Goal: Entertainment & Leisure: Consume media (video, audio)

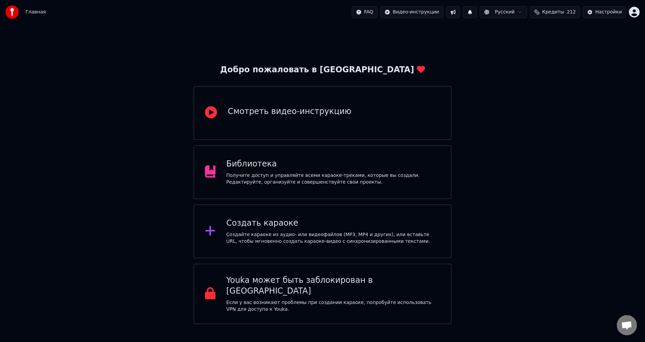
click at [319, 162] on div "Библиотека" at bounding box center [334, 164] width 214 height 11
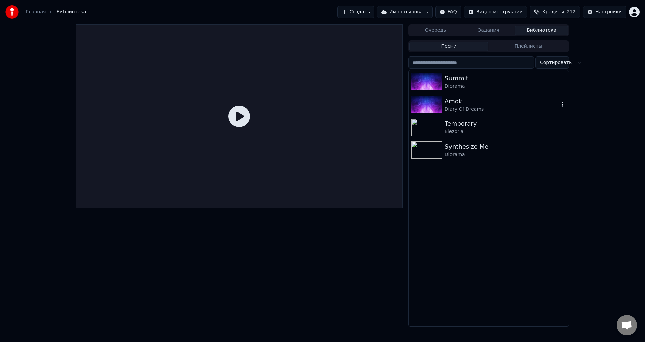
click at [489, 101] on div "Amok" at bounding box center [502, 100] width 115 height 9
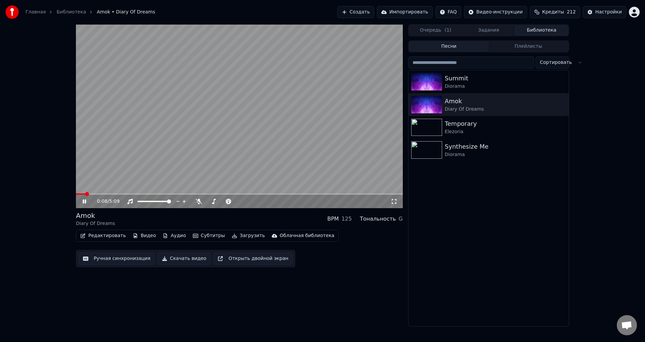
click at [85, 202] on icon at bounding box center [89, 201] width 16 height 5
click at [134, 288] on div "0:08 / 5:09 Amok Diary Of Dreams BPM 125 Тональность G Редактировать Видео Ауди…" at bounding box center [239, 175] width 327 height 302
click at [139, 235] on button "Видео" at bounding box center [144, 235] width 29 height 9
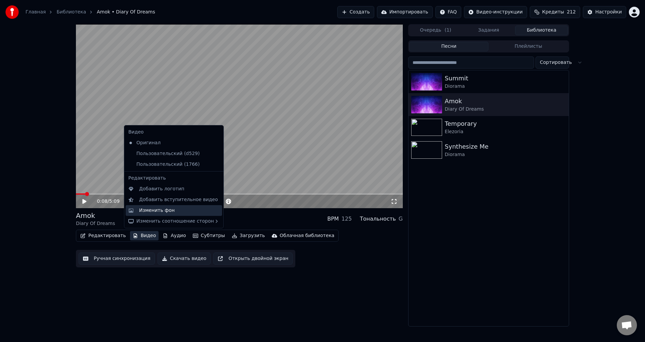
click at [169, 211] on div "Изменить фон" at bounding box center [157, 210] width 36 height 7
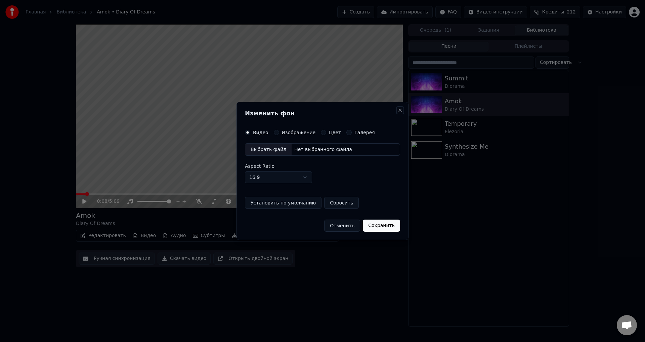
click at [399, 110] on button "Close" at bounding box center [400, 110] width 5 height 5
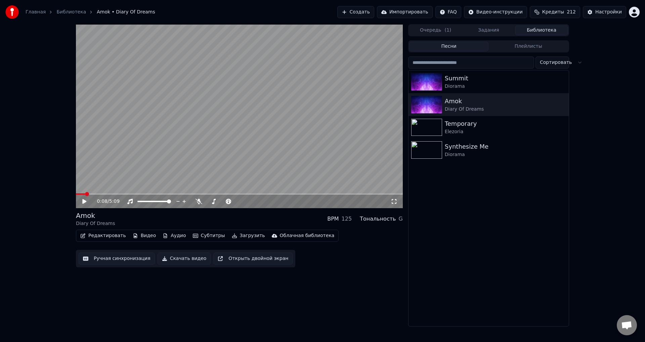
click at [86, 201] on icon at bounding box center [84, 201] width 4 height 5
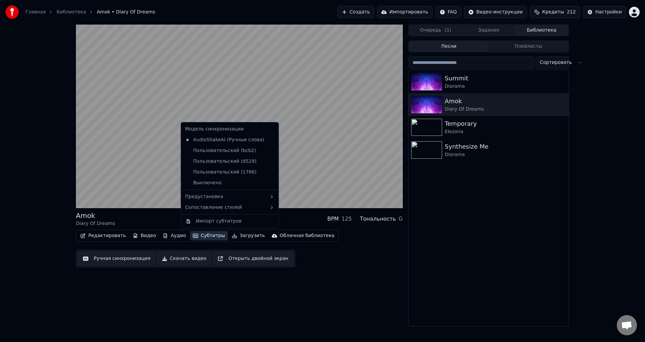
click at [200, 235] on button "Субтитры" at bounding box center [209, 235] width 38 height 9
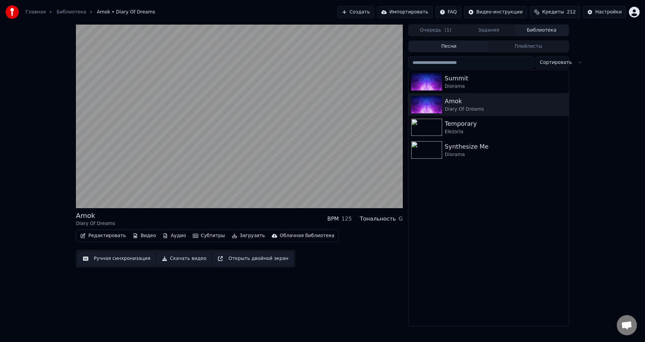
click at [179, 301] on div "Amok Diary Of Dreams BPM 125 Тональность G Редактировать Видео Аудио Субтитры З…" at bounding box center [239, 175] width 327 height 302
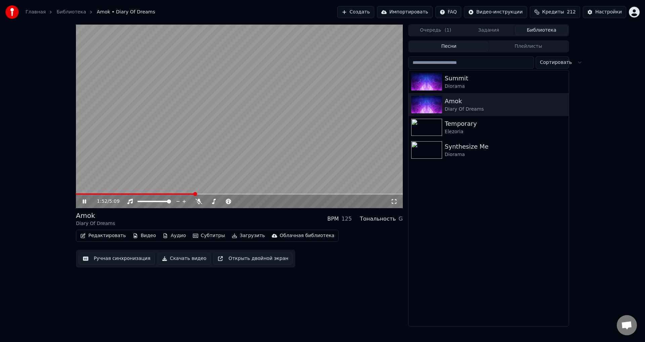
click at [84, 202] on icon at bounding box center [84, 201] width 3 height 4
click at [137, 237] on button "Видео" at bounding box center [144, 235] width 29 height 9
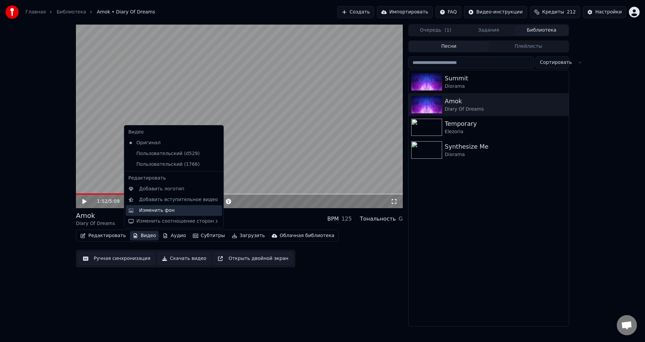
click at [163, 212] on div "Изменить фон" at bounding box center [157, 210] width 36 height 7
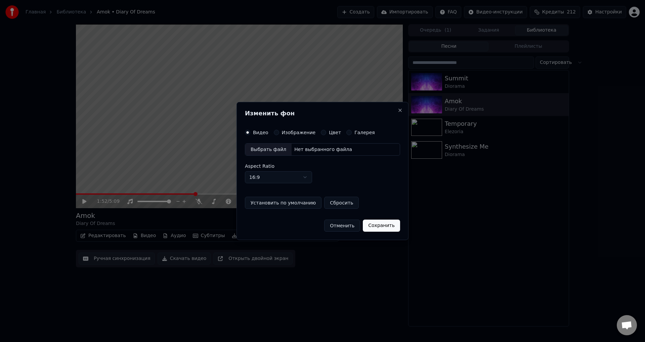
click at [320, 151] on div "Нет выбранного файла" at bounding box center [323, 149] width 63 height 7
click at [380, 226] on button "Сохранить" at bounding box center [384, 226] width 37 height 12
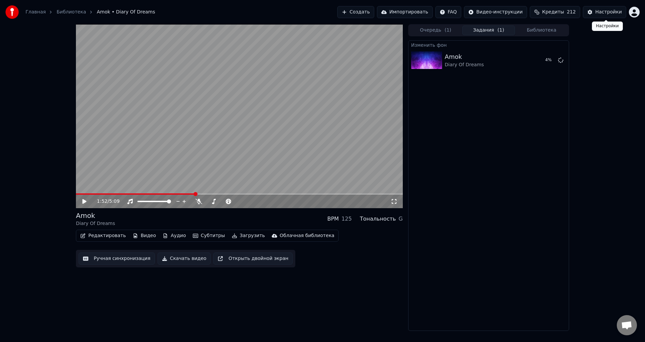
click at [604, 10] on div "Настройки" at bounding box center [609, 12] width 27 height 7
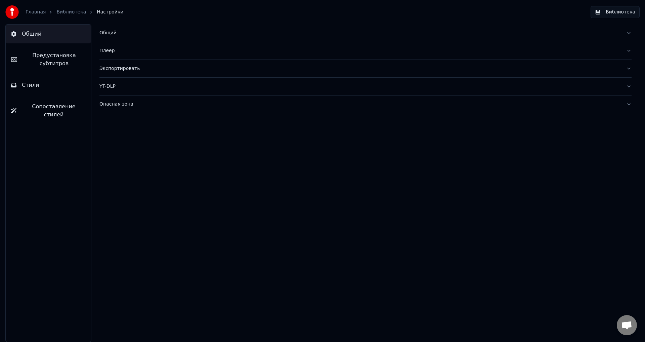
click at [111, 33] on div "Общий" at bounding box center [361, 33] width 522 height 7
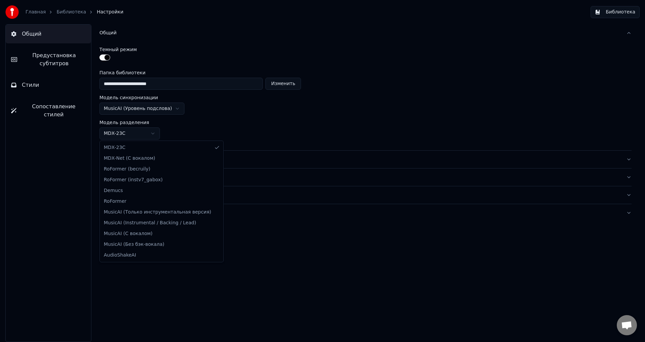
click at [152, 132] on html "**********" at bounding box center [322, 171] width 645 height 342
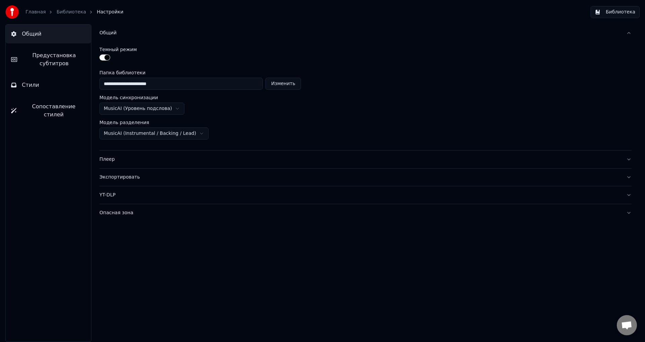
click at [166, 110] on html "**********" at bounding box center [322, 171] width 645 height 342
click at [180, 237] on html "**********" at bounding box center [322, 171] width 645 height 342
click at [116, 177] on div "Экспортировать" at bounding box center [361, 177] width 522 height 7
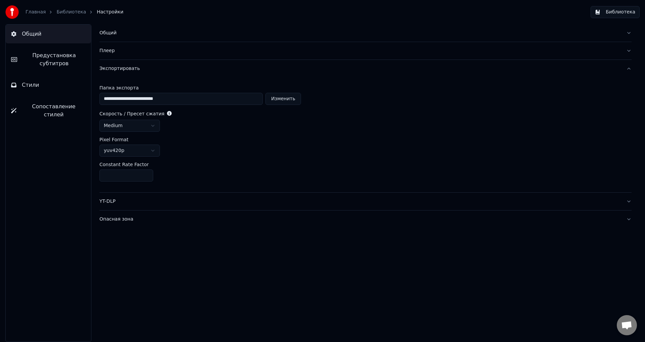
click at [153, 149] on html "**********" at bounding box center [322, 171] width 645 height 342
click at [232, 263] on html "**********" at bounding box center [322, 171] width 645 height 342
click at [0, 282] on div "Общий Предустановка субтитров Стили Сопоставление стилей" at bounding box center [43, 183] width 86 height 318
click at [63, 11] on link "Библиотека" at bounding box center [71, 12] width 30 height 7
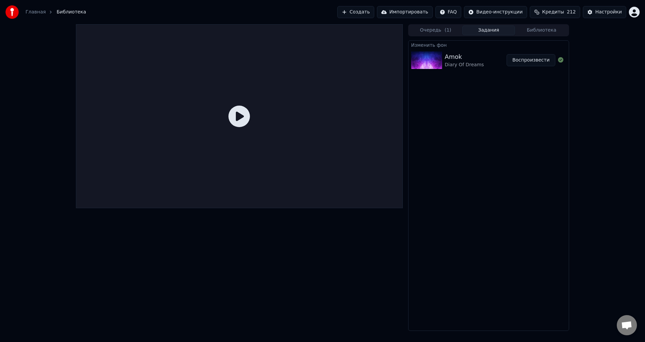
click at [525, 62] on button "Воспроизвести" at bounding box center [531, 60] width 49 height 12
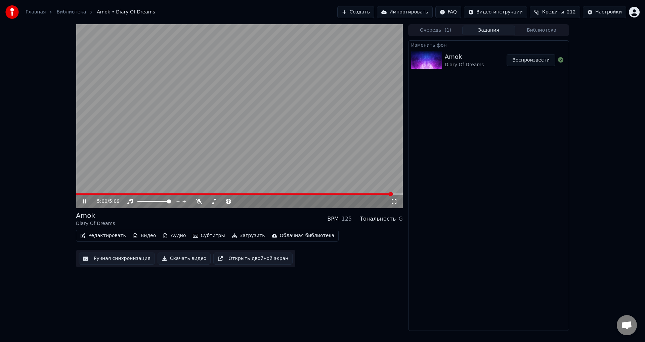
click at [393, 196] on span at bounding box center [391, 194] width 4 height 4
click at [141, 235] on button "Видео" at bounding box center [144, 235] width 29 height 9
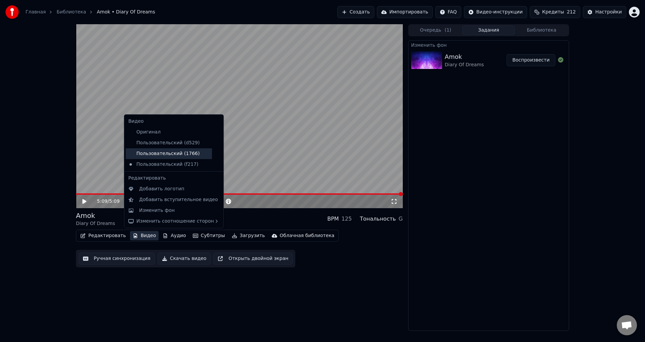
click at [177, 152] on div "Пользовательский (1766)" at bounding box center [169, 153] width 86 height 11
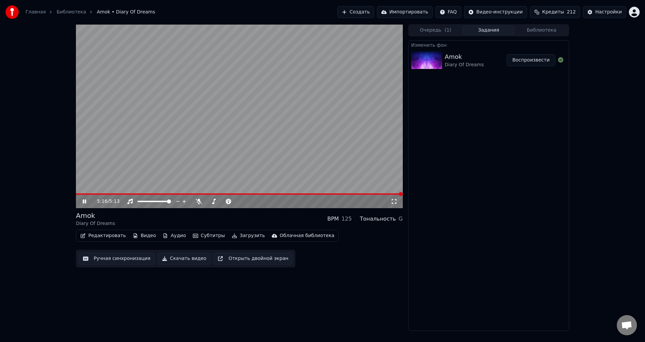
click at [84, 202] on icon at bounding box center [84, 201] width 3 height 4
click at [374, 12] on button "Создать" at bounding box center [356, 12] width 37 height 12
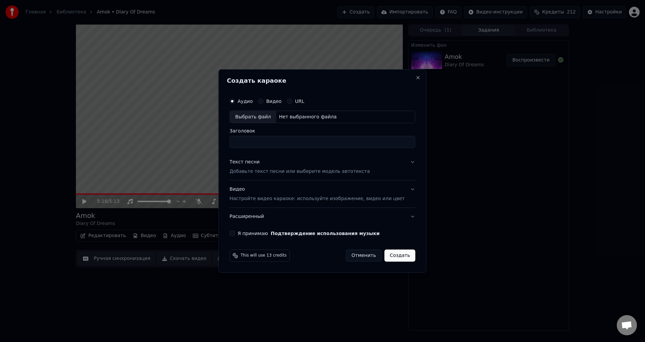
click at [267, 198] on p "Настройте видео караоке: используйте изображение, видео или цвет" at bounding box center [317, 198] width 175 height 7
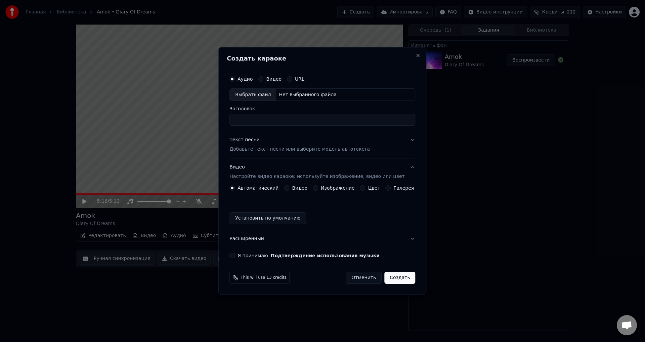
click at [289, 187] on button "Видео" at bounding box center [286, 187] width 5 height 5
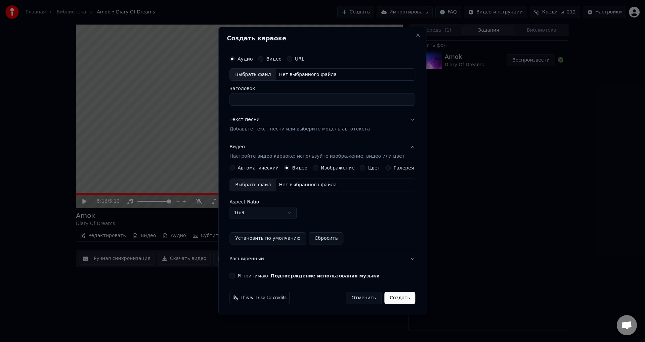
click at [320, 184] on div "Нет выбранного файла" at bounding box center [307, 185] width 63 height 7
click at [310, 74] on div "Нет выбранного файла" at bounding box center [307, 74] width 63 height 7
type input "**********"
click at [338, 131] on p "Добавьте текст песни или выберите модель автотекста" at bounding box center [300, 129] width 141 height 7
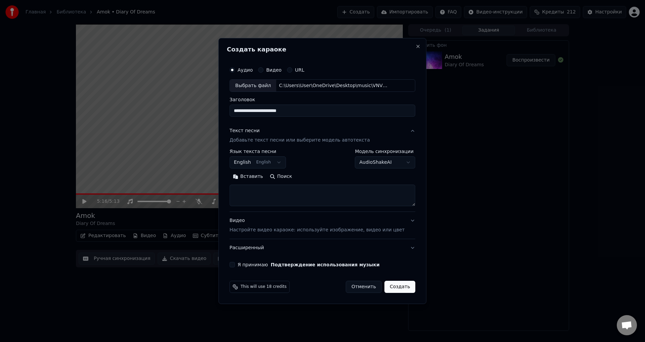
click at [260, 193] on textarea at bounding box center [323, 196] width 186 height 22
paste textarea "**********"
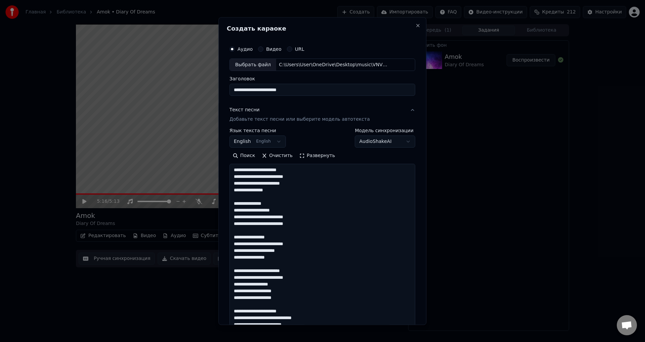
scroll to position [311, 0]
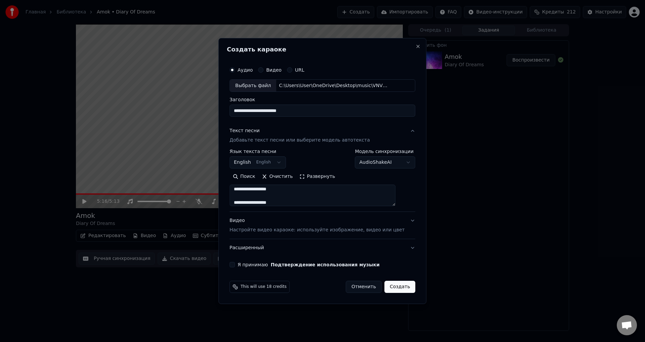
type textarea "**********"
click at [328, 177] on button "Развернуть" at bounding box center [317, 176] width 42 height 11
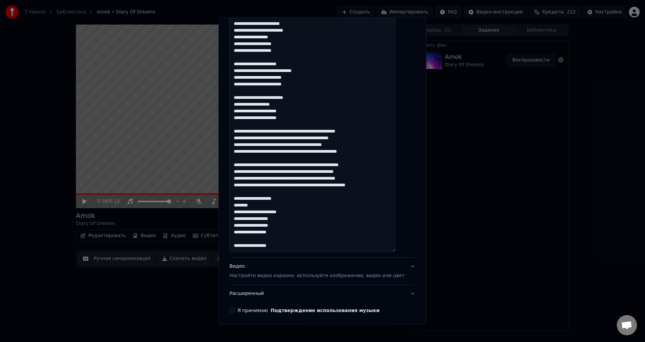
scroll to position [271, 0]
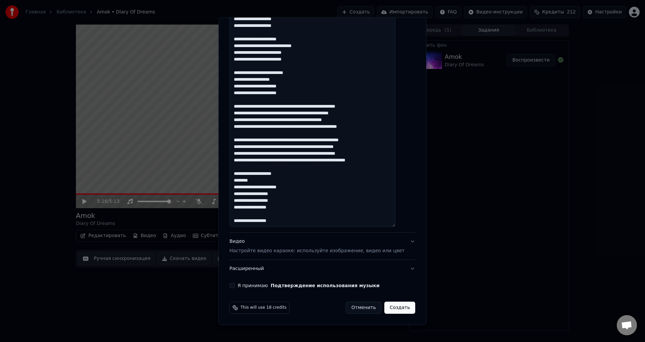
click at [235, 284] on button "Я принимаю Подтверждение использования музыки" at bounding box center [232, 285] width 5 height 5
click at [402, 270] on button "Расширенный" at bounding box center [323, 268] width 186 height 17
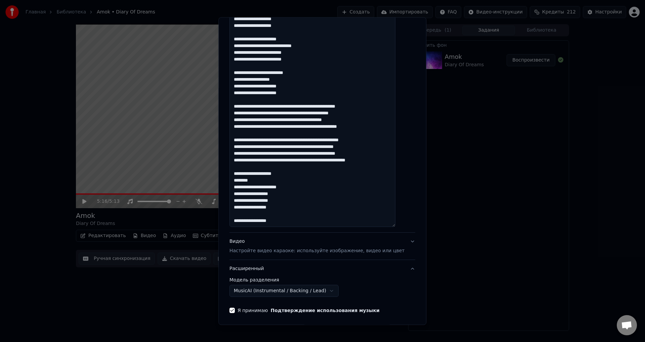
scroll to position [0, 0]
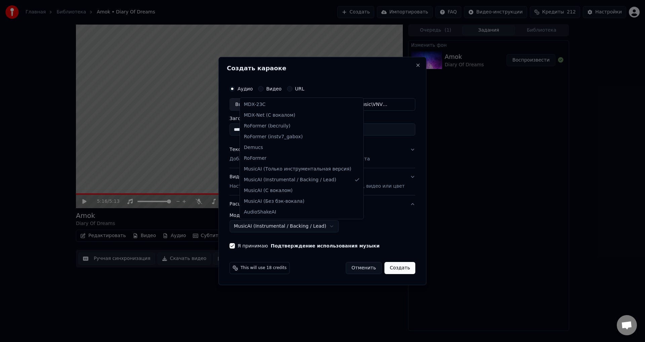
click at [331, 227] on body "**********" at bounding box center [322, 171] width 645 height 342
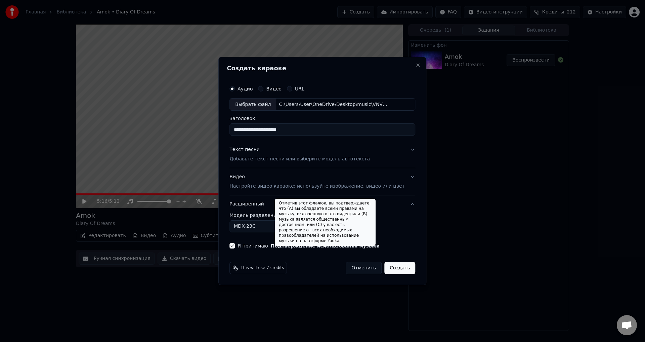
click at [274, 229] on body "**********" at bounding box center [322, 171] width 645 height 342
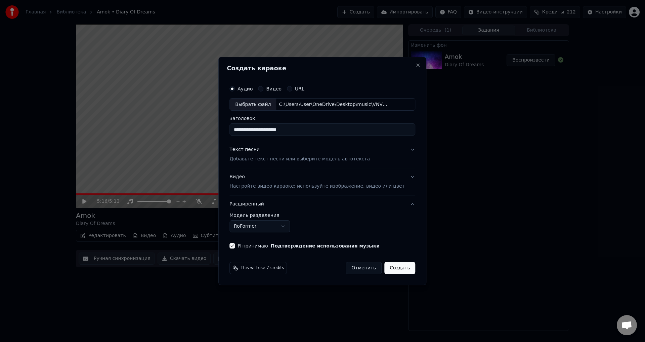
click at [275, 227] on body "**********" at bounding box center [322, 171] width 645 height 342
click at [285, 226] on body "**********" at bounding box center [322, 171] width 645 height 342
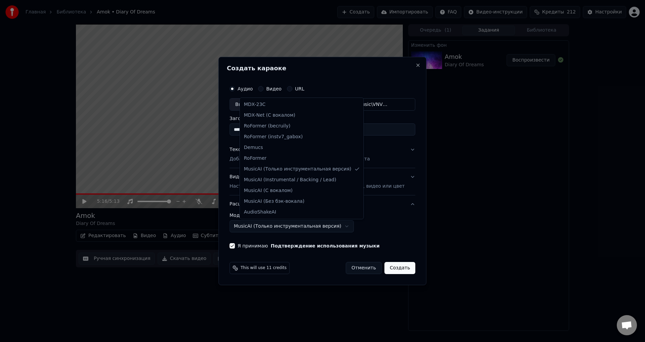
select select "******"
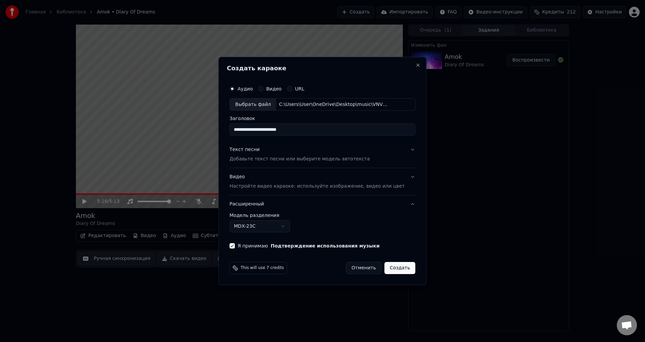
click at [404, 174] on button "Видео Настройте видео караоке: используйте изображение, видео или цвет" at bounding box center [323, 181] width 186 height 27
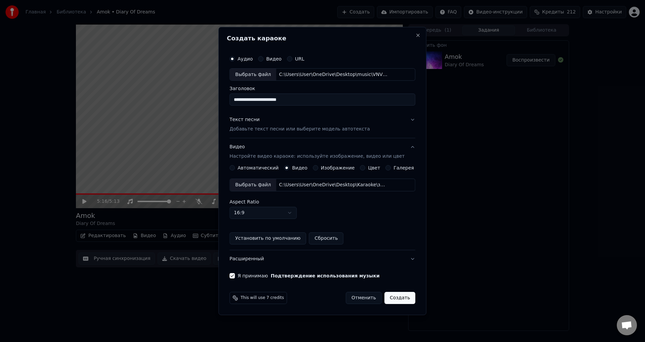
click at [407, 119] on button "Текст песни Добавьте текст песни или выберите модель автотекста" at bounding box center [323, 124] width 186 height 27
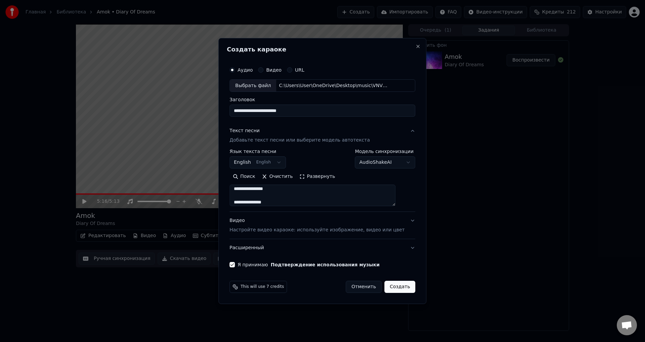
scroll to position [34, 0]
click at [395, 288] on button "Создать" at bounding box center [400, 287] width 31 height 12
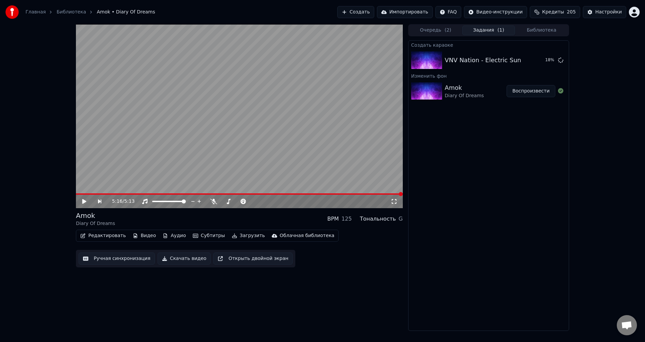
click at [548, 30] on button "Библиотека" at bounding box center [541, 31] width 53 height 10
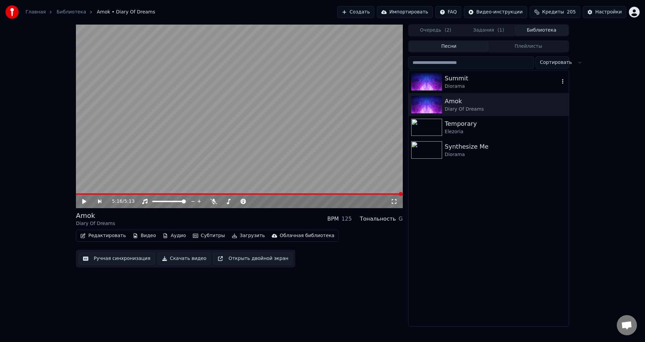
click at [489, 81] on div "Summit" at bounding box center [502, 78] width 115 height 9
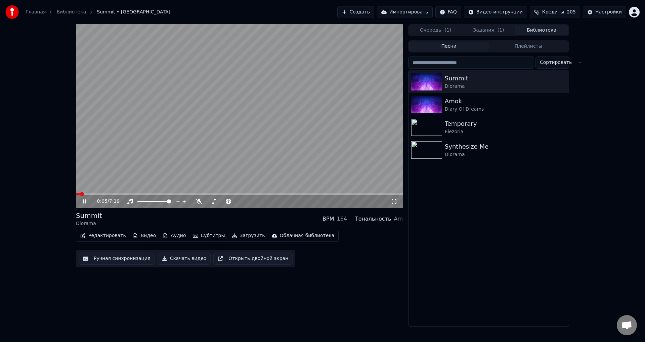
click at [85, 202] on icon at bounding box center [89, 201] width 16 height 5
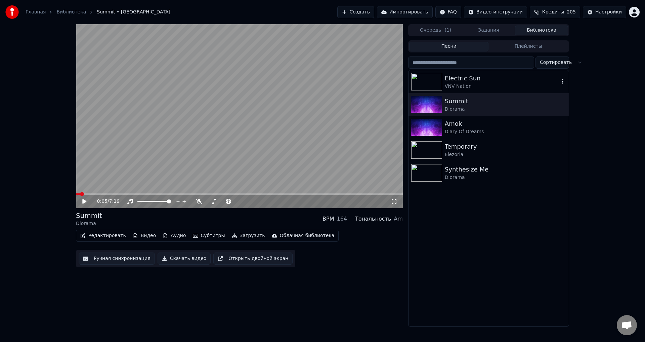
click at [498, 78] on div "Electric Sun" at bounding box center [502, 78] width 115 height 9
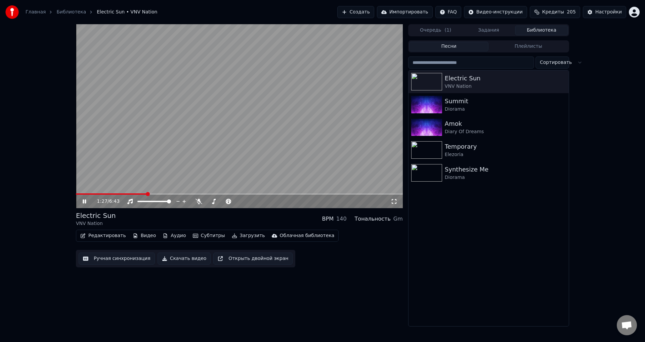
click at [617, 201] on div "1:27 / 6:43 Electric Sun VNV Nation BPM 140 Тональность Gm Редактировать Видео …" at bounding box center [322, 175] width 645 height 302
click at [212, 202] on span at bounding box center [213, 201] width 4 height 4
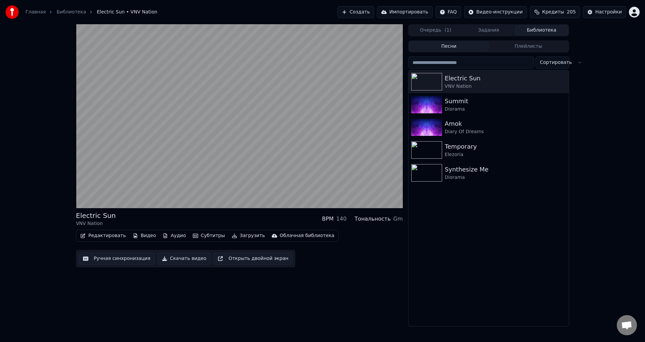
click at [259, 296] on div "Electric Sun VNV Nation BPM 140 Тональность Gm Редактировать Видео Аудио Субтит…" at bounding box center [239, 175] width 327 height 302
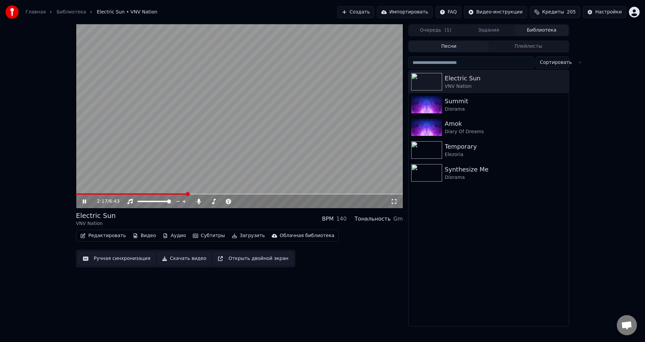
click at [394, 201] on icon at bounding box center [394, 201] width 7 height 5
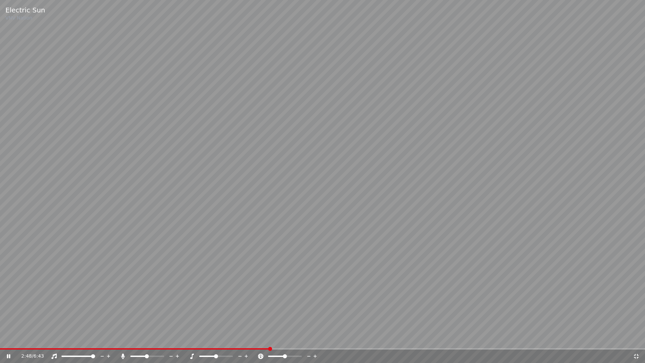
click at [147, 342] on span at bounding box center [147, 356] width 4 height 4
click at [275, 342] on span at bounding box center [139, 348] width 278 height 1
click at [636, 342] on icon at bounding box center [636, 356] width 7 height 5
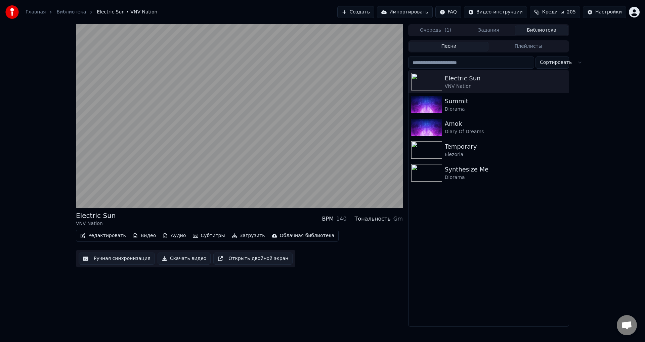
click at [613, 223] on div "Electric Sun VNV Nation BPM 140 Тональность Gm Редактировать Видео Аудио Субтит…" at bounding box center [322, 175] width 645 height 302
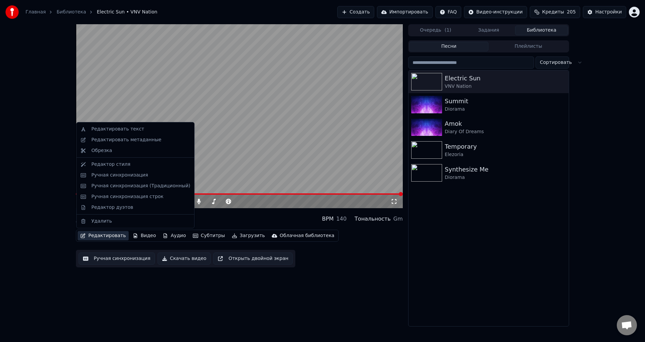
click at [103, 235] on button "Редактировать" at bounding box center [103, 235] width 51 height 9
click at [131, 175] on div "Ручная синхронизация" at bounding box center [119, 175] width 57 height 7
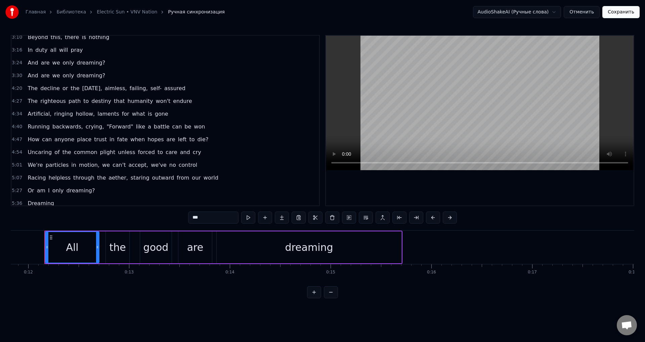
scroll to position [341, 0]
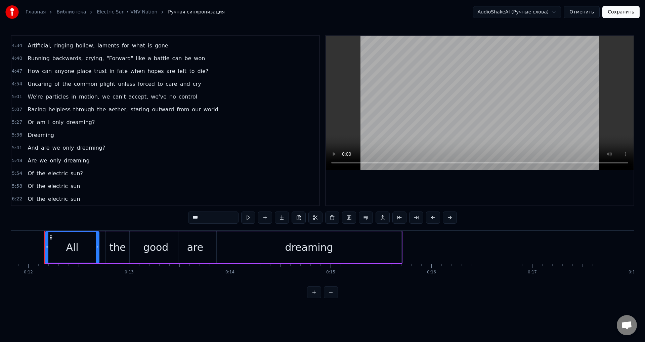
click at [14, 187] on span "5:58" at bounding box center [17, 186] width 10 height 7
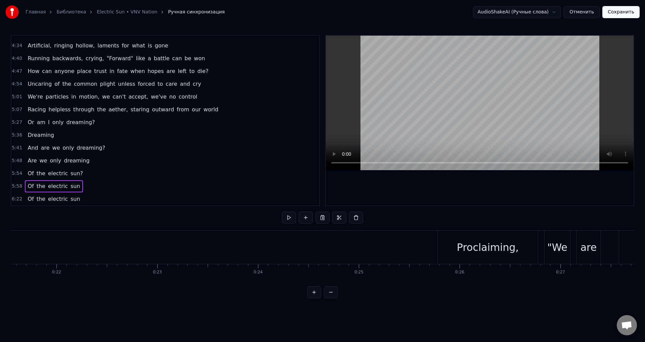
scroll to position [0, 36099]
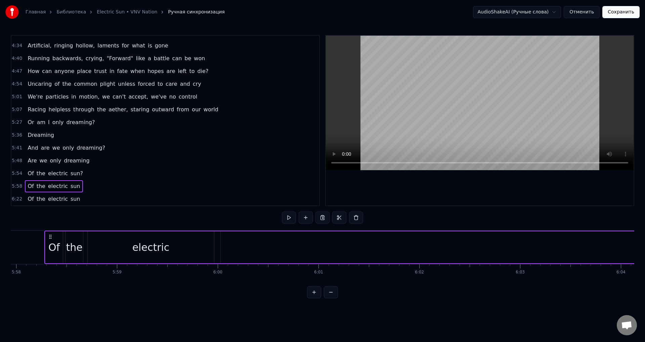
click at [71, 187] on span "sun" at bounding box center [75, 186] width 11 height 8
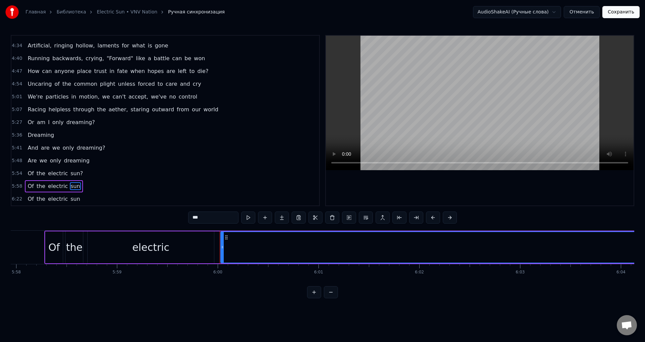
click at [332, 298] on button at bounding box center [331, 292] width 14 height 12
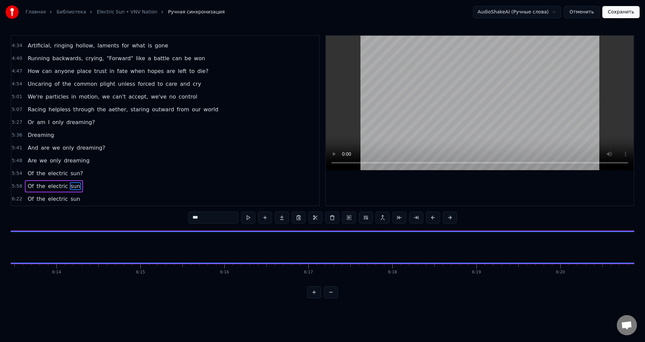
scroll to position [0, 31442]
click at [248, 219] on button at bounding box center [248, 217] width 14 height 12
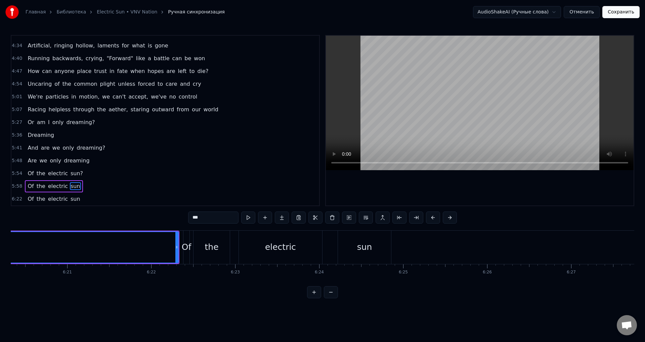
scroll to position [0, 31926]
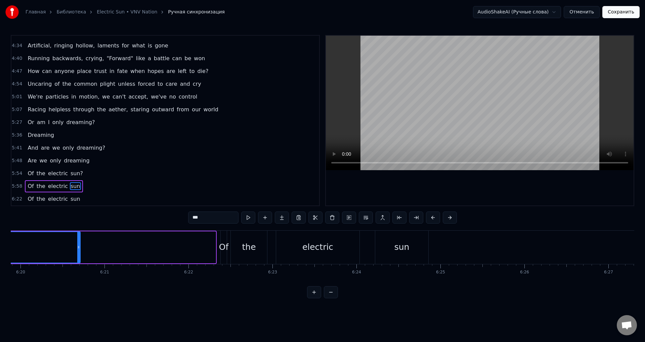
drag, startPoint x: 215, startPoint y: 247, endPoint x: 80, endPoint y: 232, distance: 136.3
click at [80, 232] on div at bounding box center [78, 247] width 3 height 31
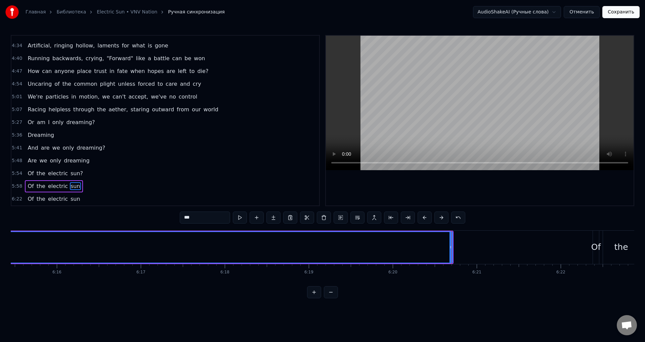
scroll to position [0, 31516]
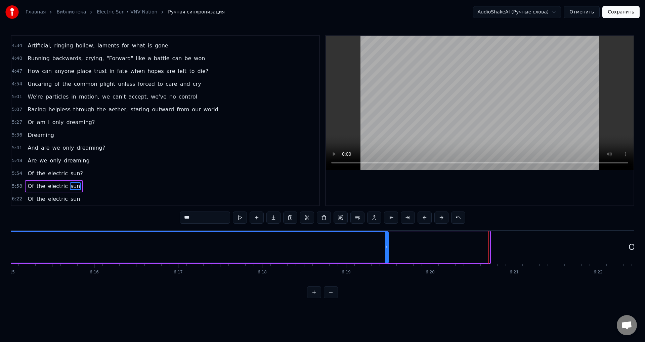
drag, startPoint x: 489, startPoint y: 248, endPoint x: 388, endPoint y: 243, distance: 101.7
click at [388, 243] on div at bounding box center [387, 247] width 3 height 31
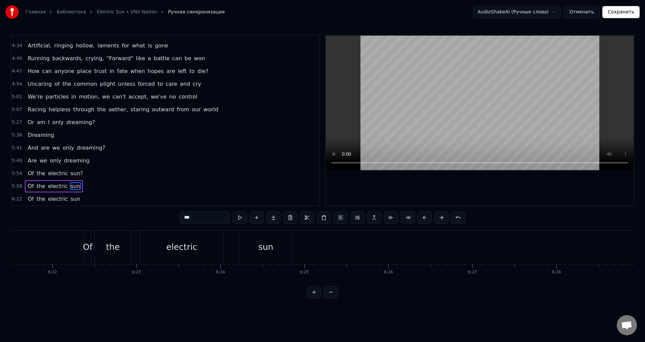
click at [70, 188] on span "sun" at bounding box center [75, 186] width 11 height 8
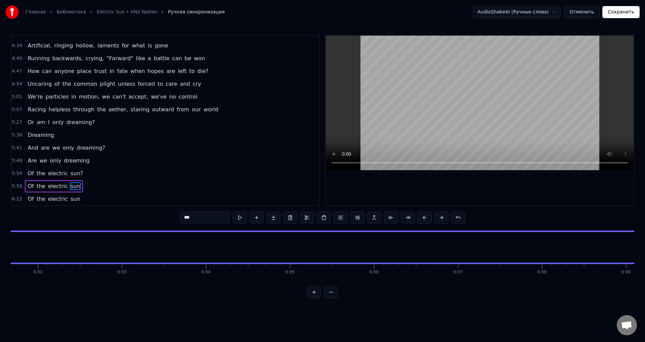
scroll to position [0, 30223]
click at [330, 298] on button at bounding box center [331, 292] width 14 height 12
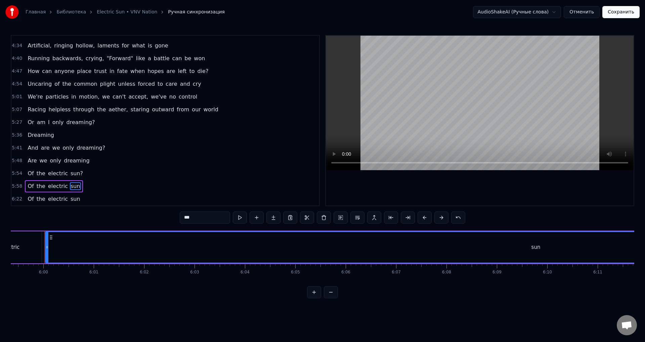
click at [330, 298] on button at bounding box center [331, 292] width 14 height 12
click at [330, 297] on div at bounding box center [322, 292] width 31 height 12
click at [331, 298] on div at bounding box center [322, 292] width 31 height 12
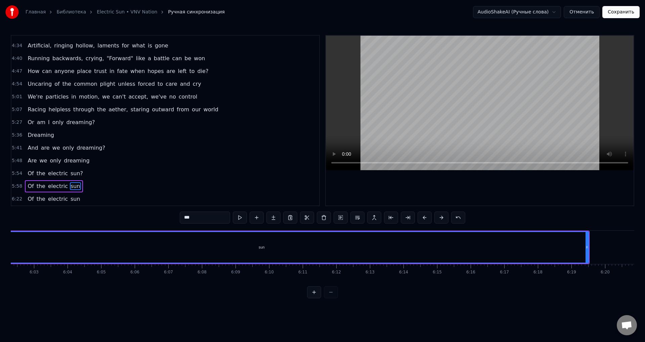
scroll to position [0, 12187]
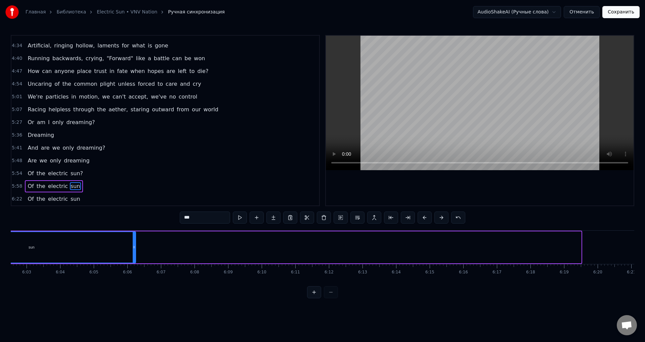
drag, startPoint x: 580, startPoint y: 246, endPoint x: 126, endPoint y: 252, distance: 453.9
click at [125, 251] on div "sun" at bounding box center [31, 247] width 209 height 32
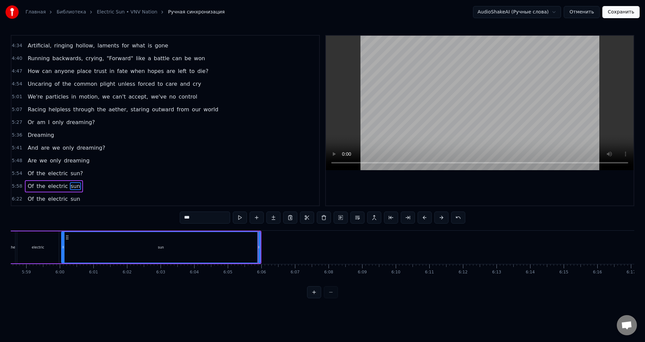
scroll to position [0, 12031]
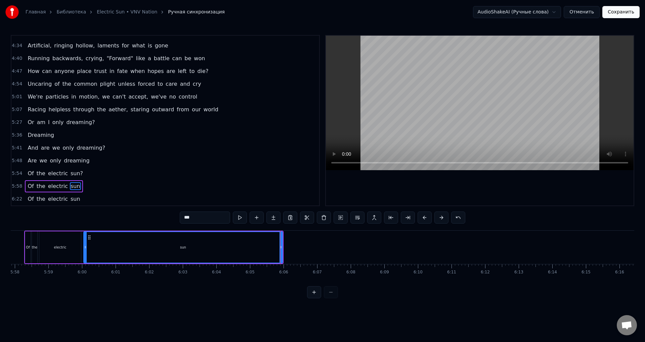
click at [270, 248] on div "sun" at bounding box center [183, 247] width 200 height 32
click at [283, 247] on div "sun" at bounding box center [183, 247] width 200 height 32
drag, startPoint x: 281, startPoint y: 247, endPoint x: 160, endPoint y: 244, distance: 121.7
click at [160, 244] on div at bounding box center [159, 247] width 3 height 31
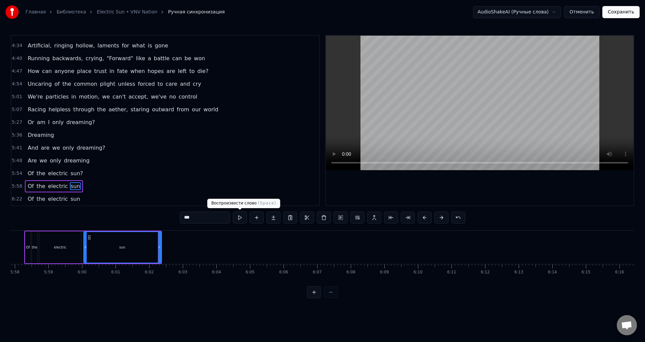
click at [242, 218] on button at bounding box center [240, 217] width 14 height 12
click at [242, 217] on button at bounding box center [240, 217] width 14 height 12
click at [238, 219] on button at bounding box center [240, 217] width 14 height 12
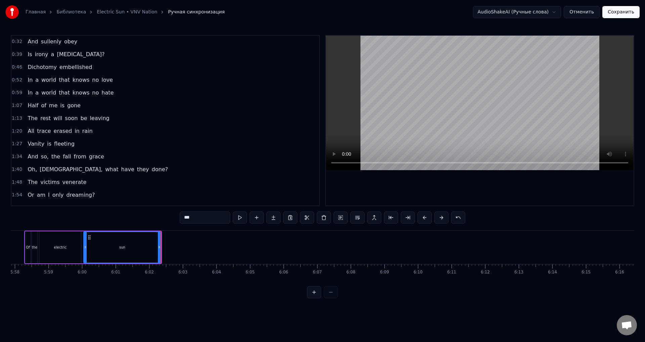
scroll to position [0, 0]
click at [15, 41] on span "0:12" at bounding box center [17, 42] width 10 height 7
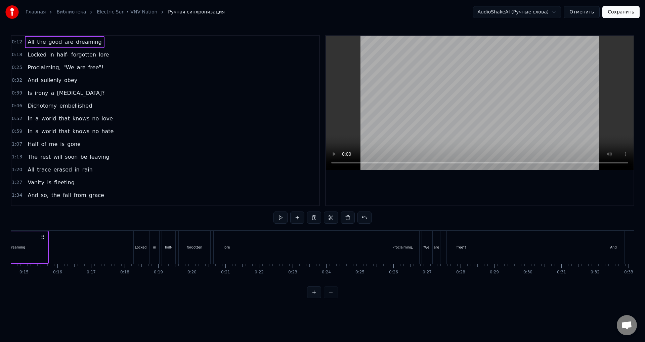
scroll to position [0, 375]
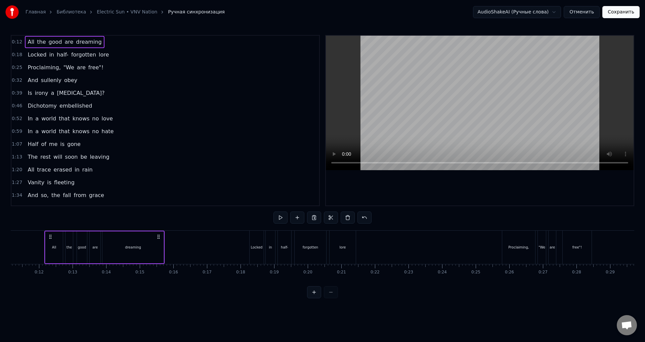
click at [29, 43] on span "All" at bounding box center [31, 42] width 8 height 8
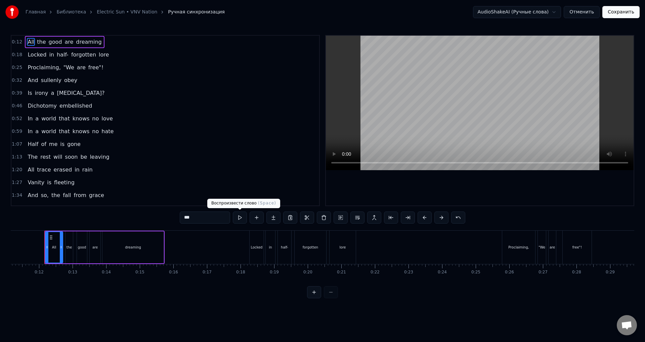
click at [242, 217] on button at bounding box center [240, 217] width 14 height 12
click at [39, 44] on span "the" at bounding box center [41, 42] width 10 height 8
click at [242, 220] on button at bounding box center [240, 217] width 14 height 12
click at [50, 41] on span "good" at bounding box center [55, 42] width 15 height 8
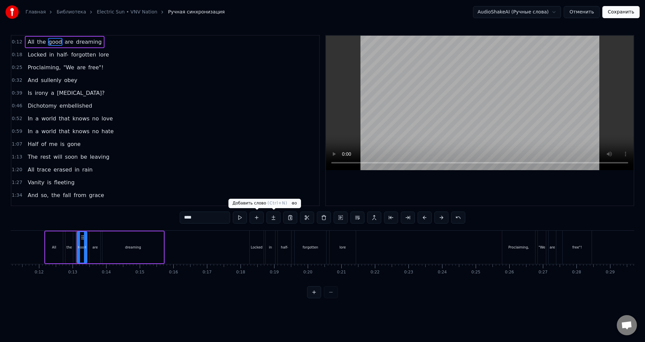
click at [244, 216] on button at bounding box center [240, 217] width 14 height 12
click at [66, 42] on span "are" at bounding box center [69, 42] width 10 height 8
click at [241, 218] on button at bounding box center [240, 217] width 14 height 12
click at [79, 41] on span "dreaming" at bounding box center [88, 42] width 27 height 8
type input "********"
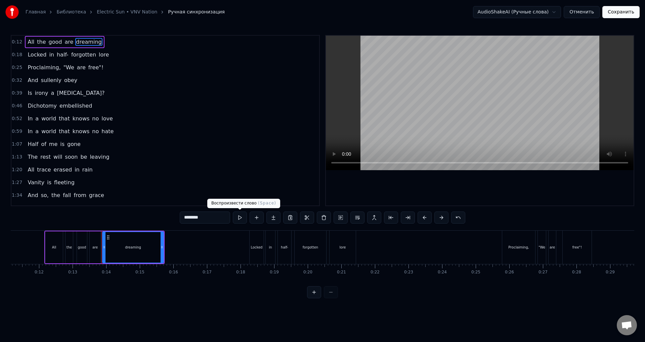
click at [242, 219] on button at bounding box center [240, 217] width 14 height 12
click at [624, 10] on button "Сохранить" at bounding box center [621, 12] width 37 height 12
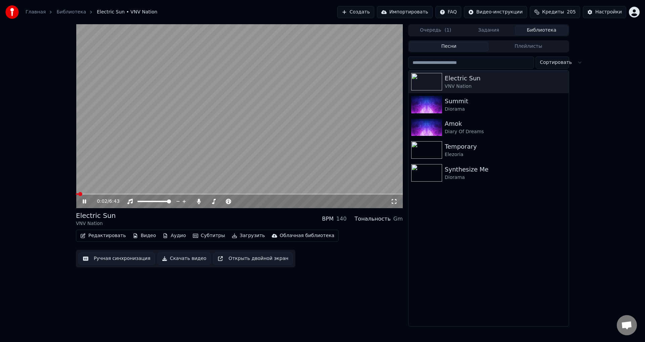
click at [85, 202] on icon at bounding box center [84, 201] width 3 height 4
click at [601, 5] on div "Главная Библиотека Electric Sun • VNV Nation Создать Импортировать FAQ Видео-ин…" at bounding box center [322, 12] width 645 height 24
click at [603, 9] on div "Настройки" at bounding box center [609, 12] width 27 height 7
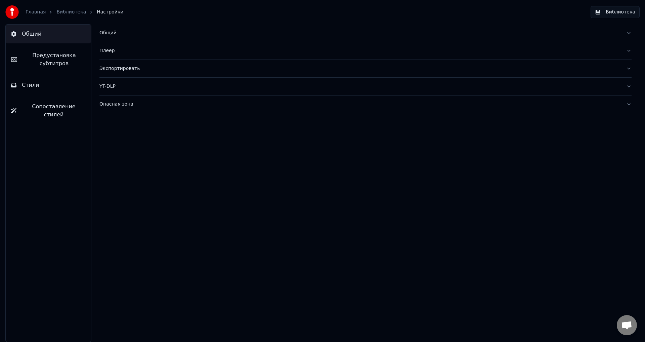
click at [66, 12] on link "Библиотека" at bounding box center [71, 12] width 30 height 7
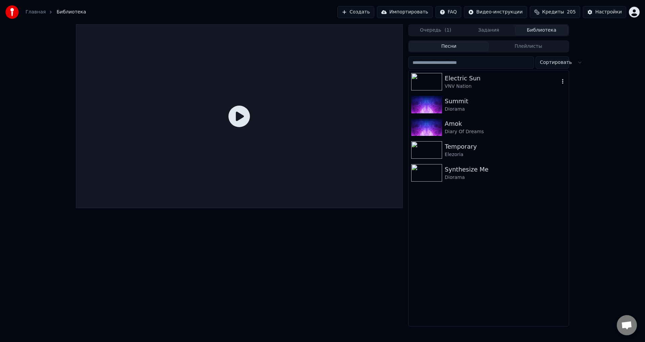
click at [503, 81] on div "Electric Sun" at bounding box center [502, 78] width 115 height 9
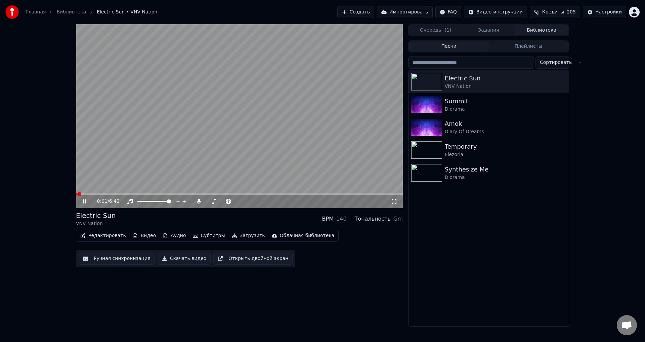
click at [106, 193] on video at bounding box center [239, 116] width 327 height 184
click at [107, 193] on video at bounding box center [239, 116] width 327 height 184
click at [107, 194] on span at bounding box center [239, 193] width 327 height 1
click at [84, 201] on icon at bounding box center [84, 201] width 3 height 4
click at [206, 201] on span at bounding box center [208, 201] width 4 height 4
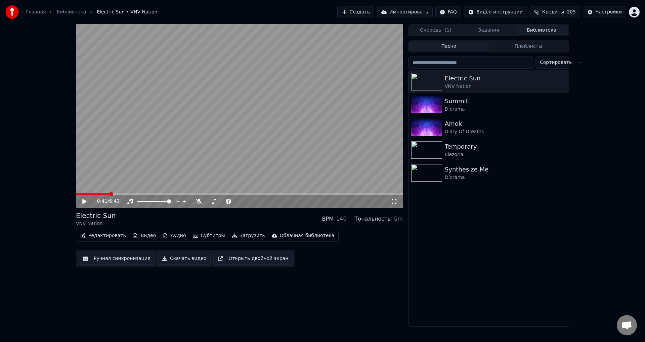
click at [142, 234] on button "Видео" at bounding box center [144, 235] width 29 height 9
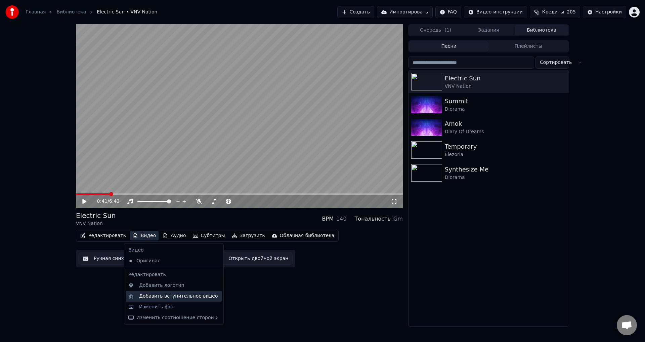
click at [176, 295] on div "Добавить вступительное видео" at bounding box center [178, 296] width 79 height 7
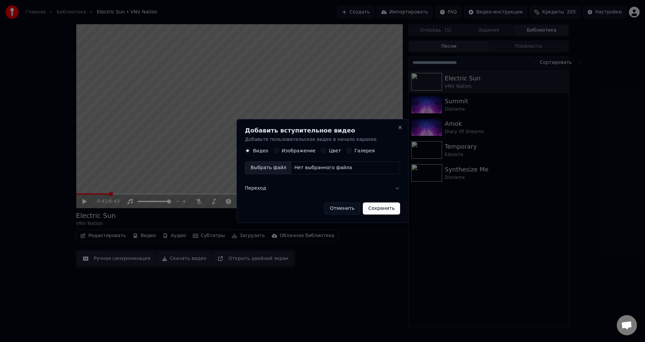
click at [315, 167] on div "Нет выбранного файла" at bounding box center [323, 168] width 63 height 7
click at [382, 209] on button "Сохранить" at bounding box center [384, 208] width 37 height 12
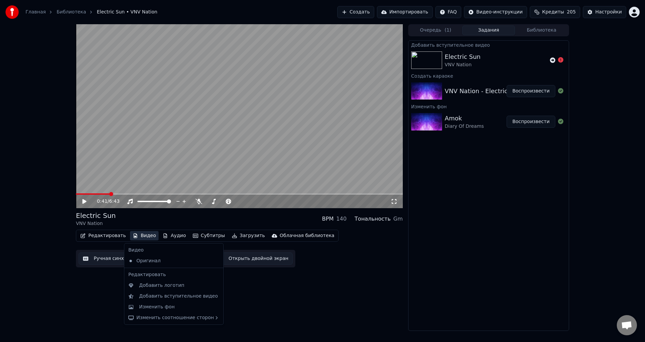
click at [141, 236] on button "Видео" at bounding box center [144, 235] width 29 height 9
click at [167, 297] on div "Добавить вступительное видео" at bounding box center [178, 296] width 79 height 7
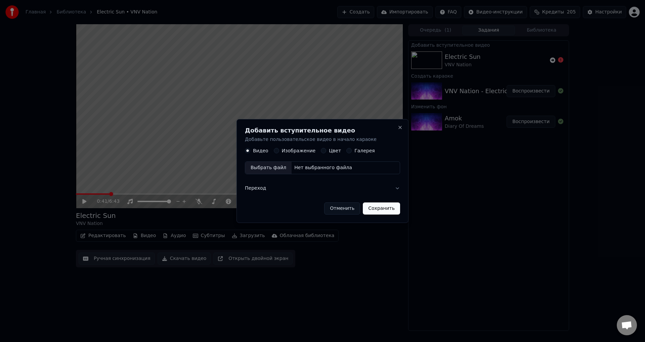
click at [314, 167] on div "Нет выбранного файла" at bounding box center [323, 168] width 63 height 7
click at [399, 188] on button "Переход" at bounding box center [322, 188] width 161 height 17
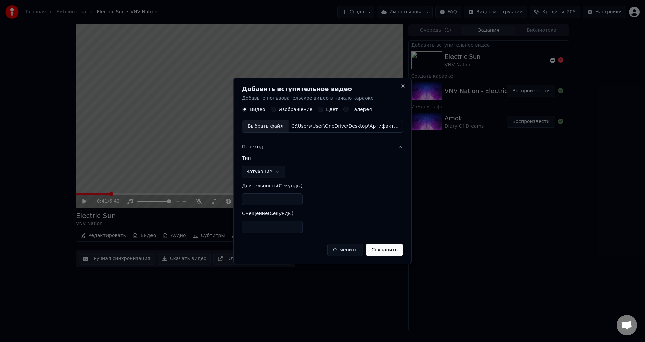
click at [384, 250] on button "Сохранить" at bounding box center [384, 250] width 37 height 12
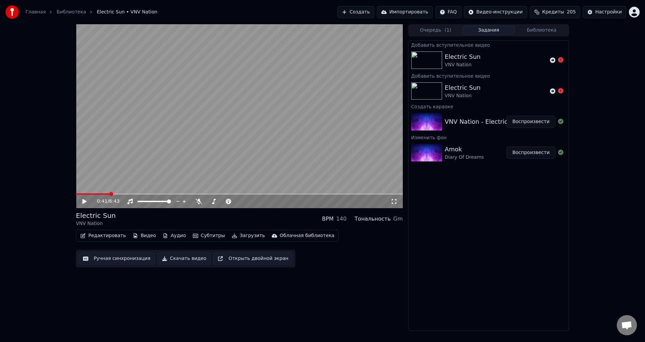
click at [103, 299] on div "0:41 / 6:43 Electric Sun VNV Nation BPM 140 Тональность Gm Редактировать Видео …" at bounding box center [239, 177] width 327 height 307
click at [138, 236] on button "Видео" at bounding box center [144, 235] width 29 height 9
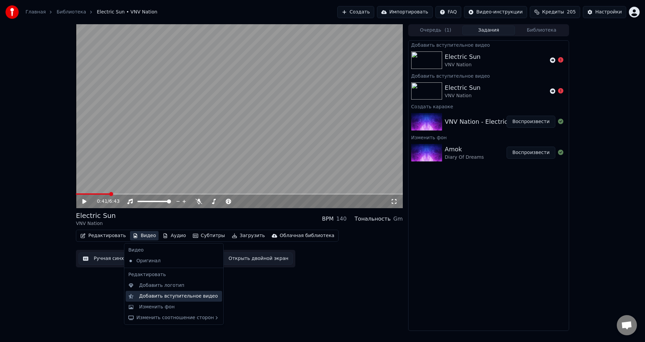
click at [175, 298] on div "Добавить вступительное видео" at bounding box center [178, 296] width 79 height 7
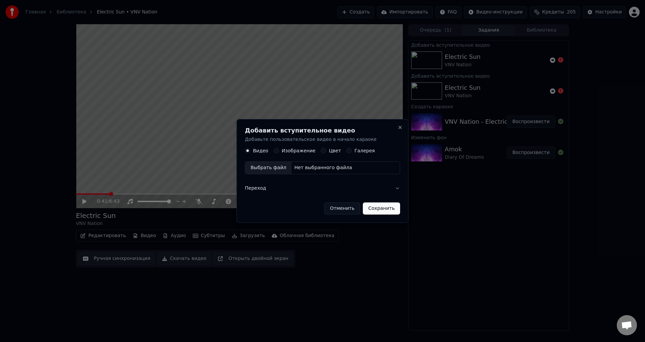
click at [344, 206] on button "Отменить" at bounding box center [342, 208] width 36 height 12
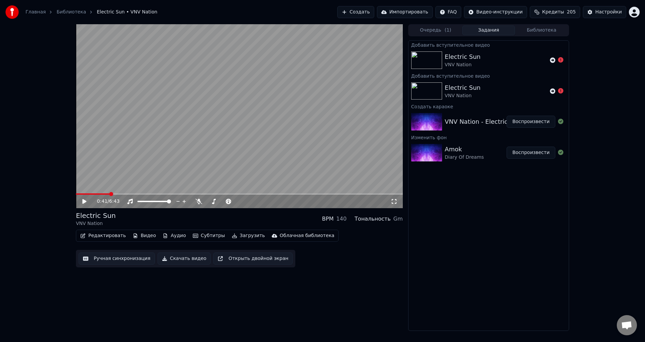
click at [379, 296] on div "0:41 / 6:43 Electric Sun VNV Nation BPM 140 Тональность Gm Редактировать Видео …" at bounding box center [239, 177] width 327 height 307
click at [140, 237] on button "Видео" at bounding box center [144, 235] width 29 height 9
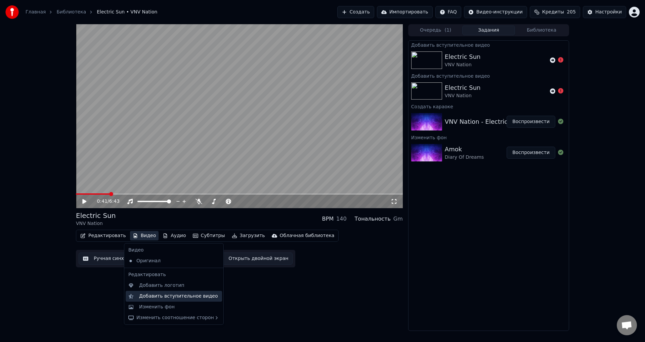
click at [175, 297] on div "Добавить вступительное видео" at bounding box center [178, 296] width 79 height 7
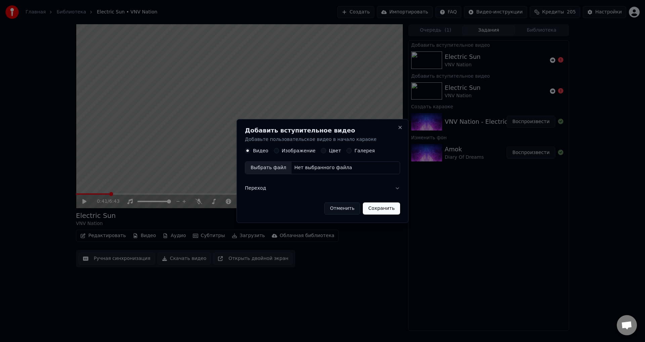
click at [302, 168] on div "Нет выбранного файла" at bounding box center [323, 168] width 63 height 7
click at [385, 208] on button "Сохранить" at bounding box center [384, 208] width 37 height 12
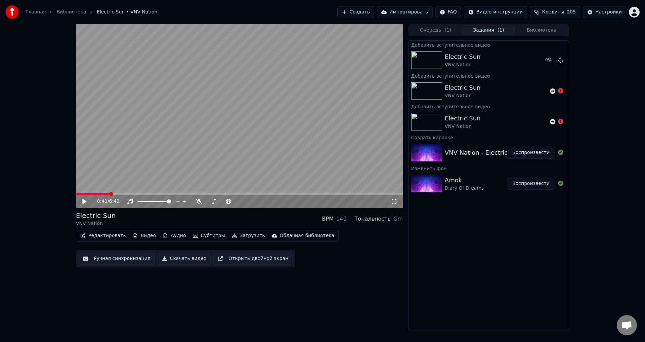
click at [12, 150] on div "0:41 / 6:43 Electric Sun VNV Nation BPM 140 Тональность Gm Редактировать Видео …" at bounding box center [322, 177] width 645 height 307
click at [610, 12] on div "Настройки" at bounding box center [609, 12] width 27 height 7
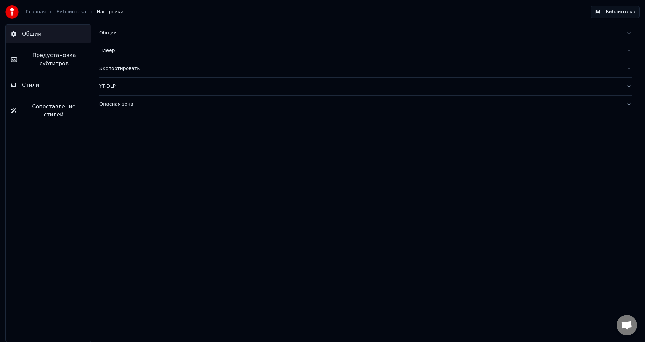
click at [55, 57] on span "Предустановка субтитров" at bounding box center [54, 59] width 63 height 16
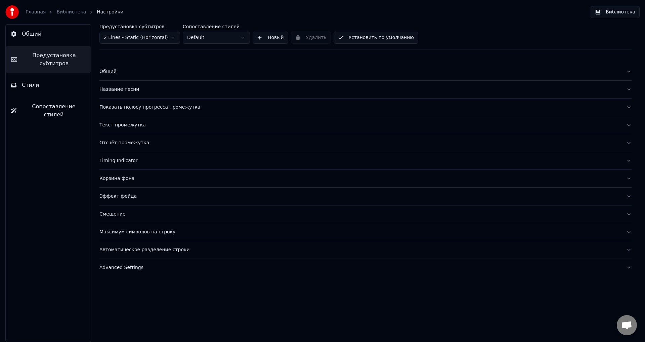
click at [123, 91] on div "Название песни" at bounding box center [361, 89] width 522 height 7
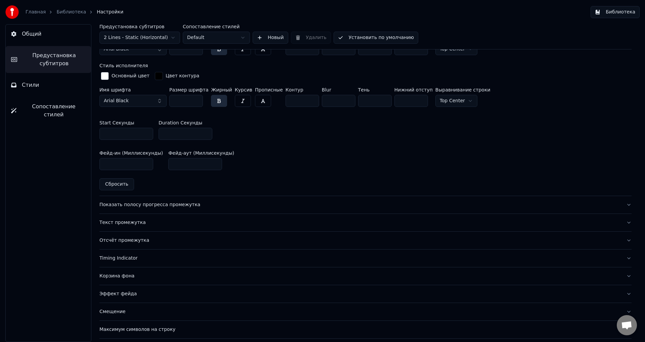
scroll to position [305, 0]
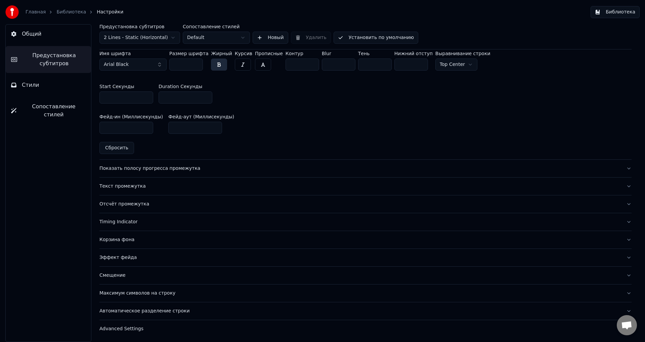
click at [112, 273] on div "Смещение" at bounding box center [361, 275] width 522 height 7
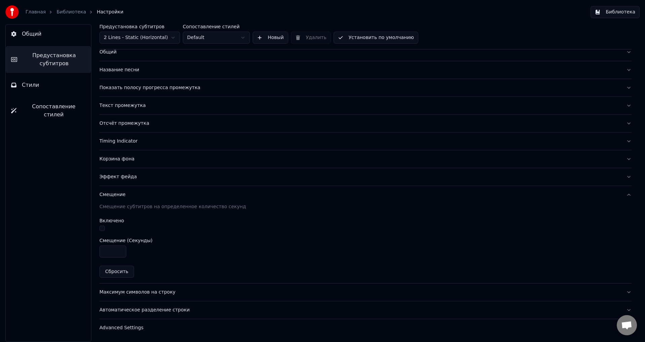
scroll to position [19, 0]
click at [116, 197] on div "Смещение" at bounding box center [361, 195] width 522 height 7
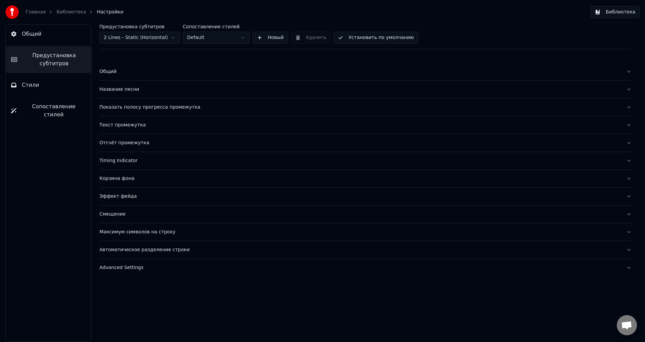
click at [110, 72] on div "Общий" at bounding box center [361, 71] width 522 height 7
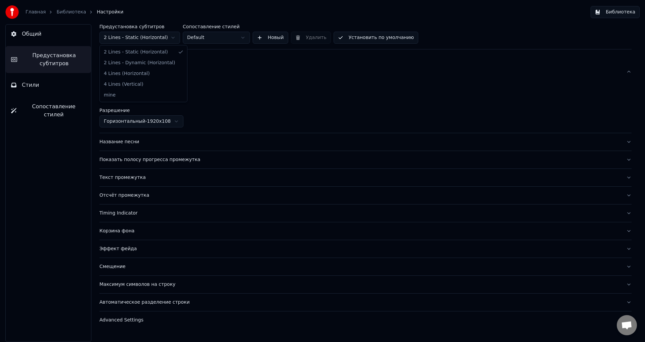
click at [160, 36] on html "Главная Библиотека Настройки Библиотека Общий Предустановка субтитров Стили Соп…" at bounding box center [322, 171] width 645 height 342
click at [127, 142] on div "Название песни" at bounding box center [361, 141] width 522 height 7
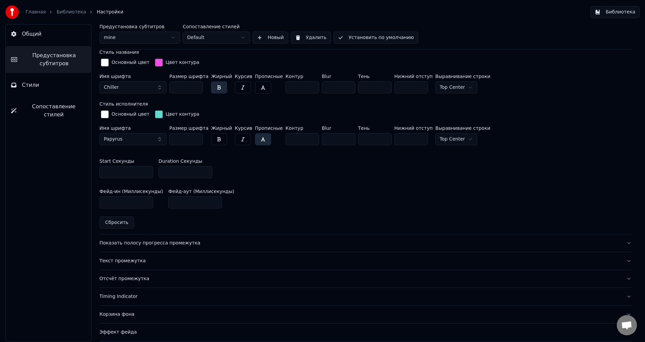
scroll to position [235, 0]
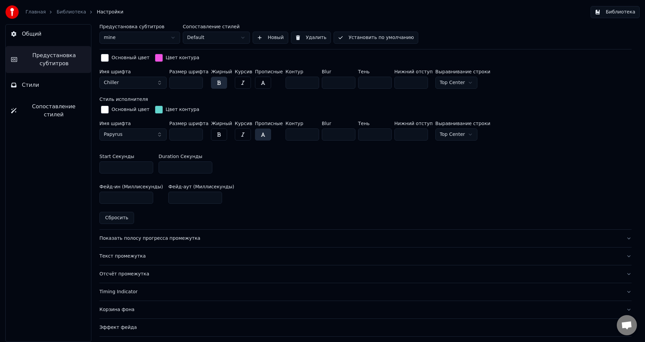
click at [119, 166] on input "**" at bounding box center [127, 167] width 54 height 12
type input "**"
click at [276, 173] on div "Start Секунды ** Duration Секунды *" at bounding box center [366, 164] width 532 height 30
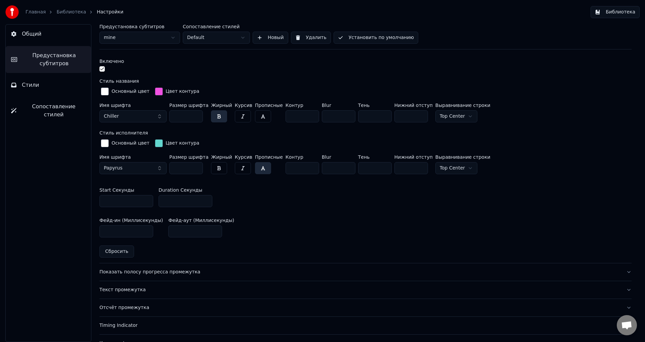
scroll to position [305, 0]
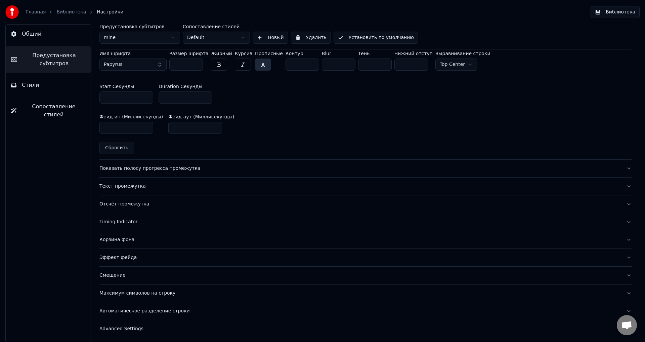
click at [31, 84] on span "Стили" at bounding box center [30, 85] width 17 height 8
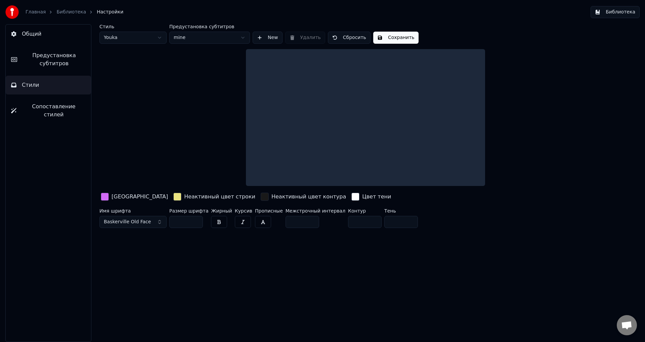
scroll to position [0, 0]
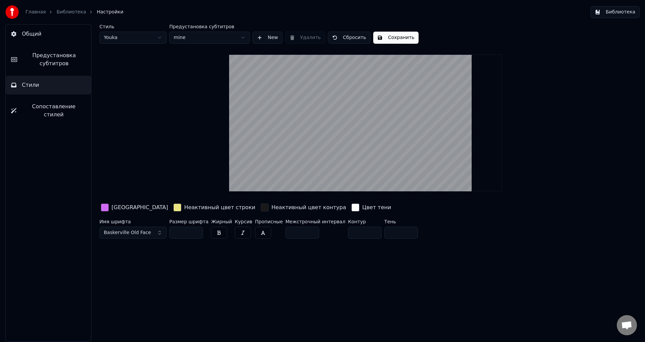
click at [51, 58] on span "Предустановка субтитров" at bounding box center [54, 59] width 63 height 16
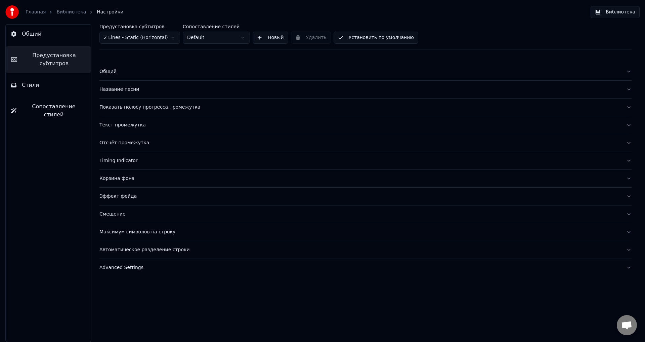
click at [125, 199] on div "Эффект фейда" at bounding box center [361, 196] width 522 height 7
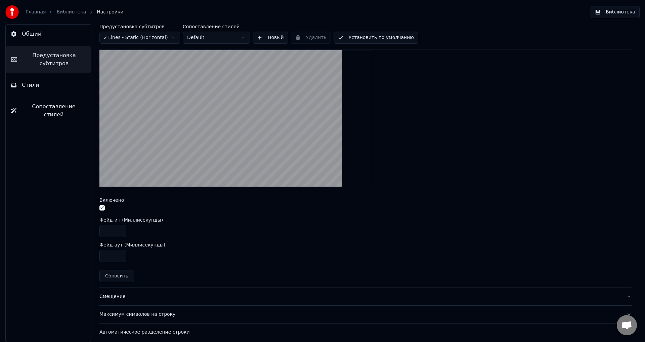
scroll to position [158, 0]
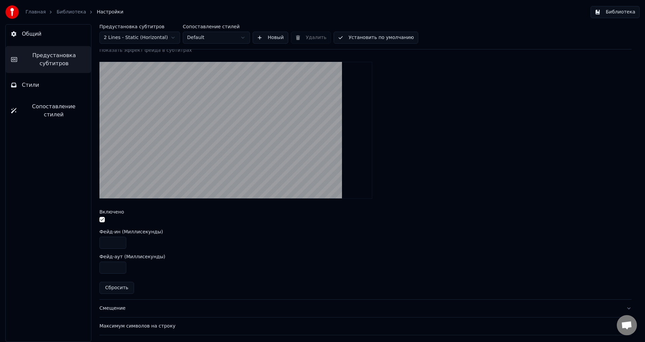
click at [103, 219] on button "button" at bounding box center [102, 219] width 5 height 5
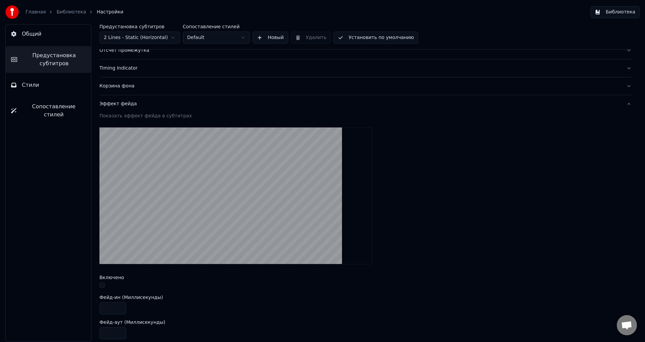
scroll to position [24, 0]
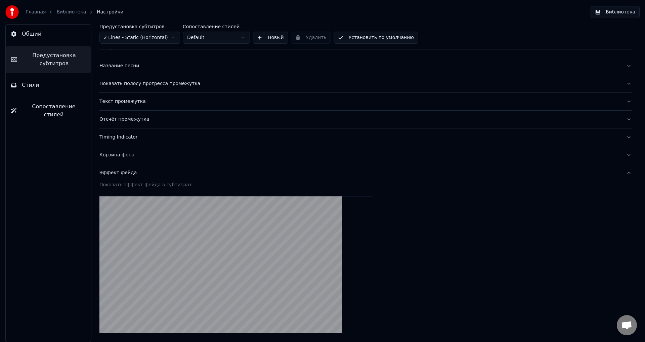
click at [114, 173] on div "Эффект фейда" at bounding box center [361, 172] width 522 height 7
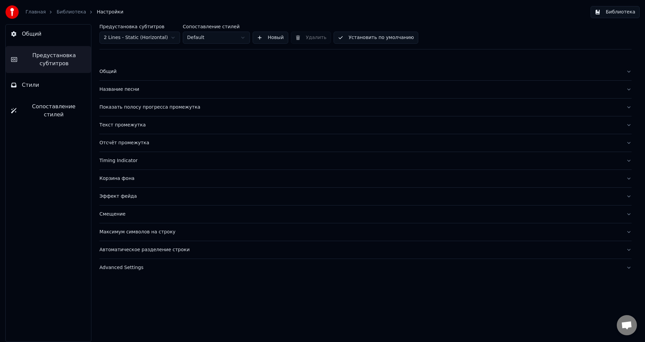
scroll to position [0, 0]
click at [62, 12] on link "Библиотека" at bounding box center [71, 12] width 30 height 7
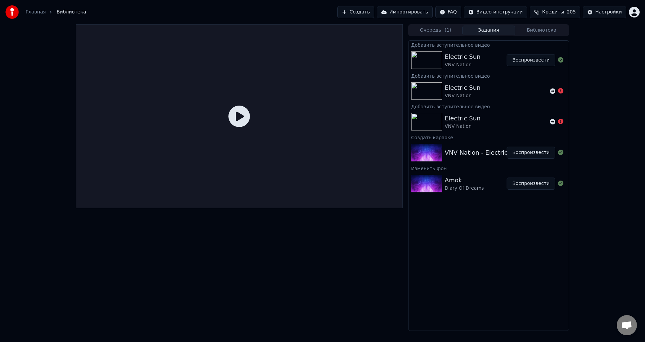
click at [531, 60] on button "Воспроизвести" at bounding box center [531, 60] width 49 height 12
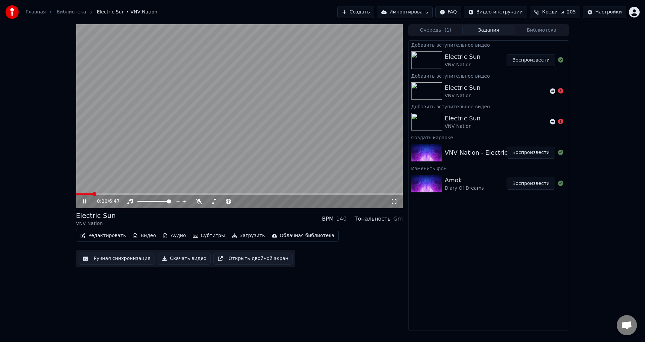
click at [86, 202] on icon at bounding box center [84, 201] width 3 height 4
click at [76, 193] on span at bounding box center [78, 194] width 4 height 4
click at [84, 201] on icon at bounding box center [84, 201] width 4 height 5
click at [84, 202] on icon at bounding box center [89, 201] width 16 height 5
click at [142, 235] on button "Видео" at bounding box center [144, 235] width 29 height 9
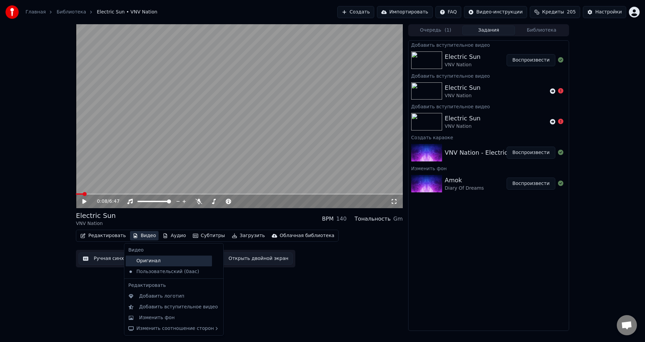
click at [149, 262] on div "Оригинал" at bounding box center [169, 260] width 86 height 11
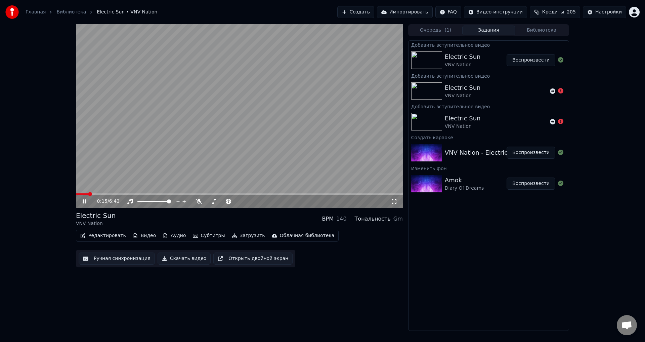
click at [85, 201] on icon at bounding box center [89, 201] width 16 height 5
click at [601, 11] on div "Настройки" at bounding box center [609, 12] width 27 height 7
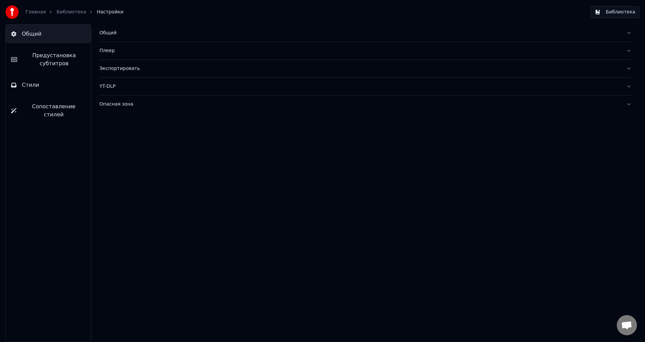
click at [109, 32] on div "Общий" at bounding box center [361, 33] width 522 height 7
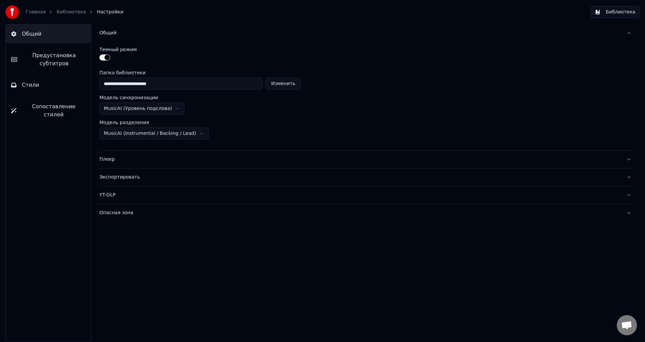
click at [50, 57] on span "Предустановка субтитров" at bounding box center [54, 59] width 63 height 16
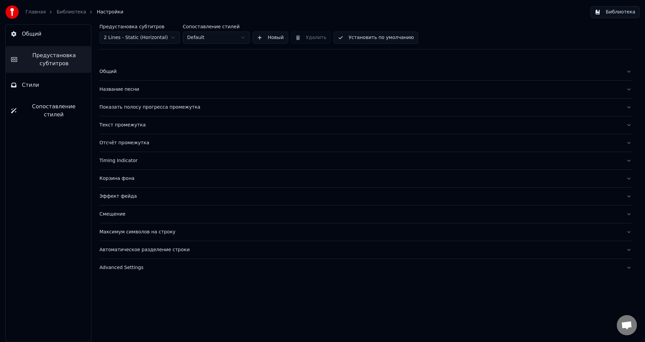
click at [115, 89] on div "Название песни" at bounding box center [361, 89] width 522 height 7
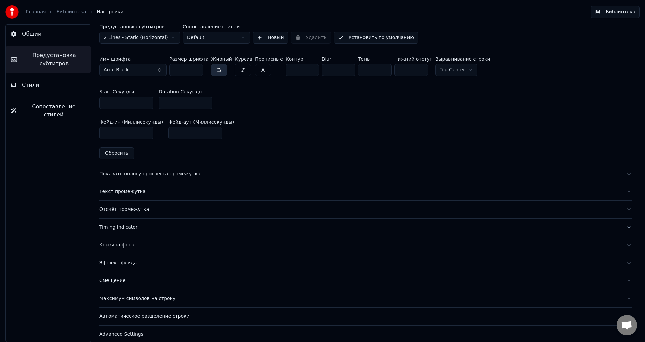
scroll to position [305, 0]
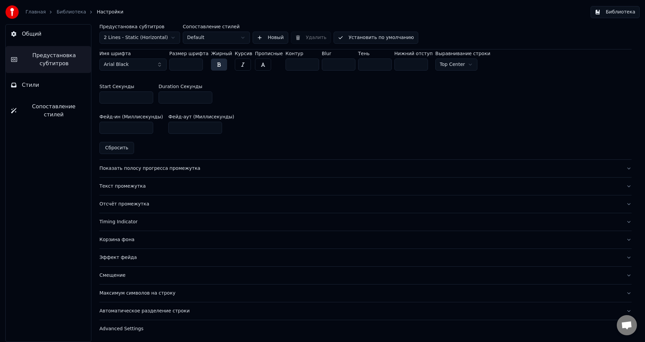
click at [148, 308] on div "Автоматическое разделение строки" at bounding box center [361, 311] width 522 height 7
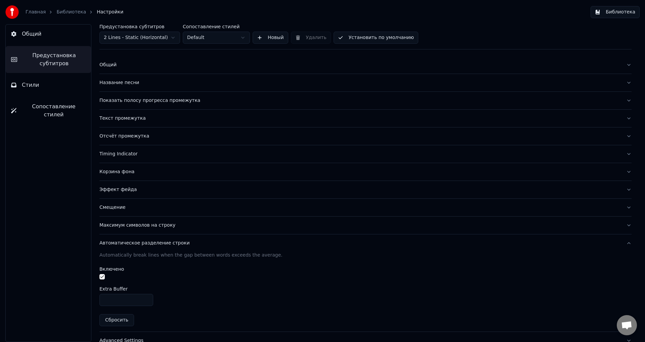
scroll to position [0, 0]
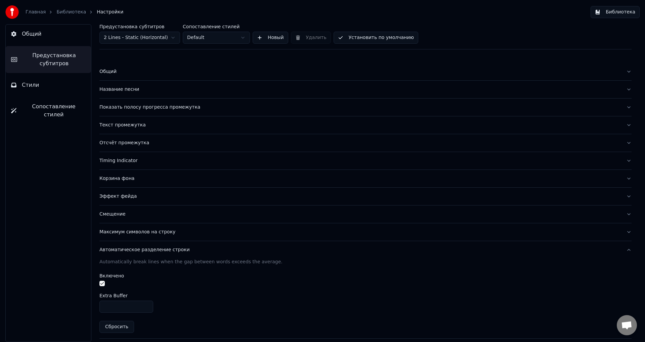
click at [109, 69] on div "Общий" at bounding box center [361, 71] width 522 height 7
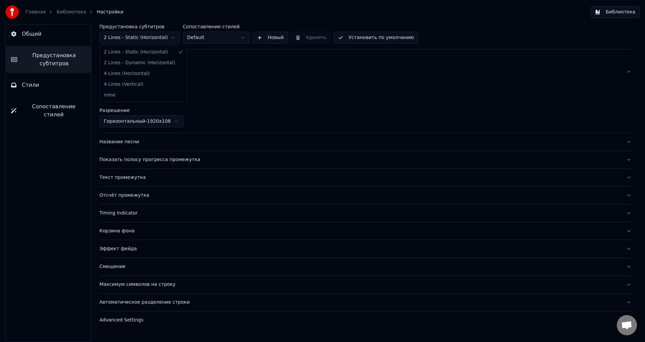
click at [124, 37] on html "Главная Библиотека Настройки Библиотека Общий Предустановка субтитров Стили Соп…" at bounding box center [322, 171] width 645 height 342
click at [124, 142] on div "Название песни" at bounding box center [361, 141] width 522 height 7
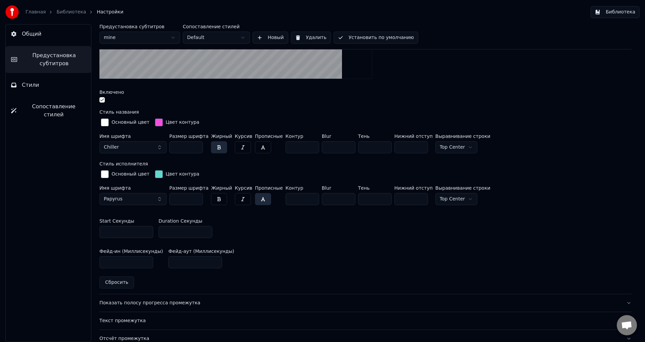
scroll to position [202, 0]
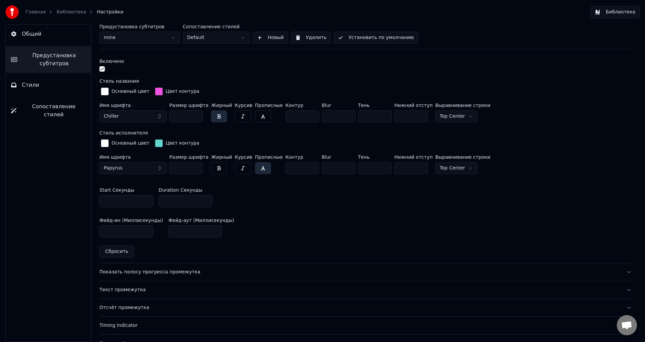
drag, startPoint x: 122, startPoint y: 199, endPoint x: 58, endPoint y: 193, distance: 64.8
click at [58, 193] on div "Общий Предустановка субтитров Стили Сопоставление стилей Предустановка субтитро…" at bounding box center [322, 183] width 645 height 318
type input "*"
click at [281, 226] on div "Фейд-ин (Миллисекунды) *** Фейд-аут (Миллисекунды) ***" at bounding box center [366, 227] width 532 height 30
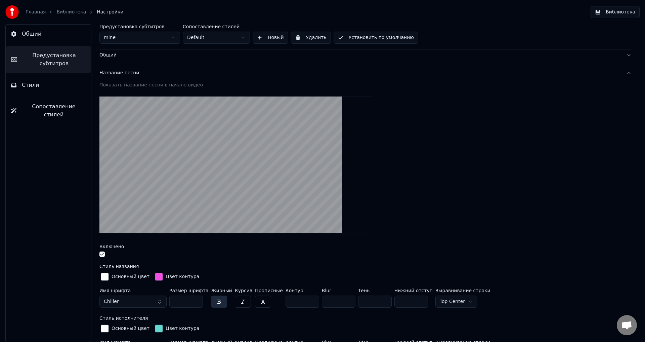
scroll to position [0, 0]
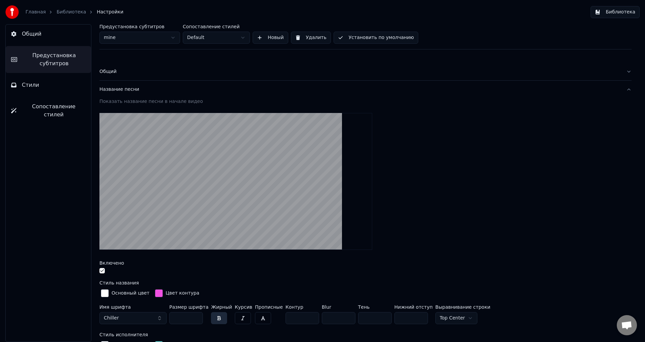
click at [360, 41] on button "Установить по умолчанию" at bounding box center [376, 38] width 85 height 12
click at [64, 13] on link "Библиотека" at bounding box center [71, 12] width 30 height 7
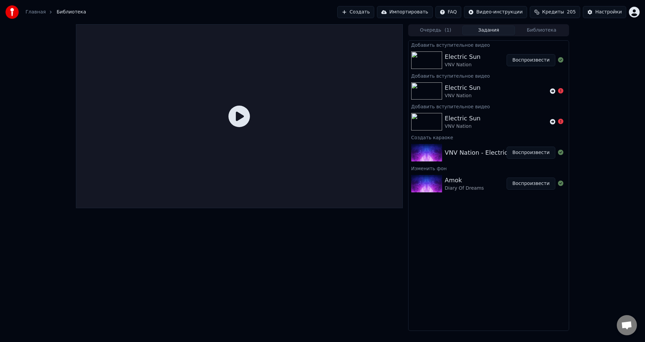
click at [470, 153] on div "VNV Nation - Electric Sun" at bounding box center [483, 152] width 76 height 9
click at [434, 32] on button "Очередь ( 1 )" at bounding box center [435, 31] width 53 height 10
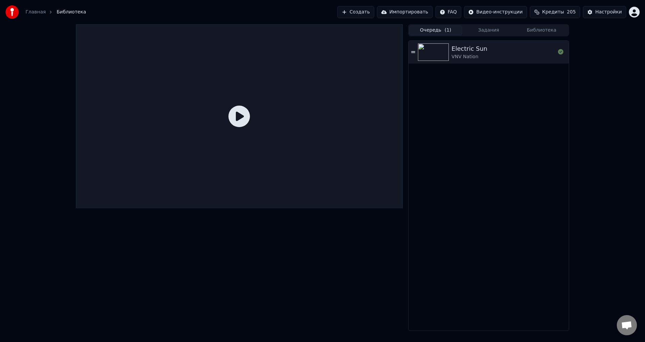
click at [507, 53] on div "Electric Sun VNV Nation" at bounding box center [504, 52] width 104 height 16
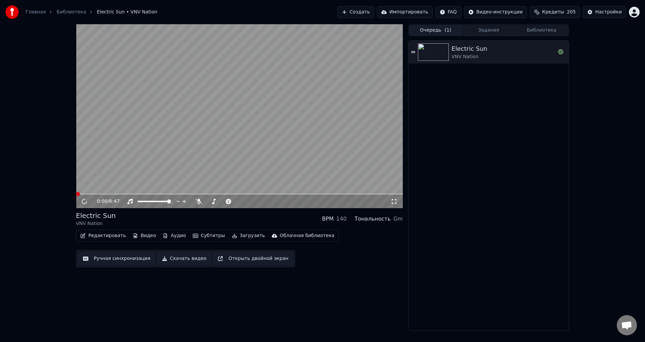
click at [147, 237] on button "Видео" at bounding box center [144, 235] width 29 height 9
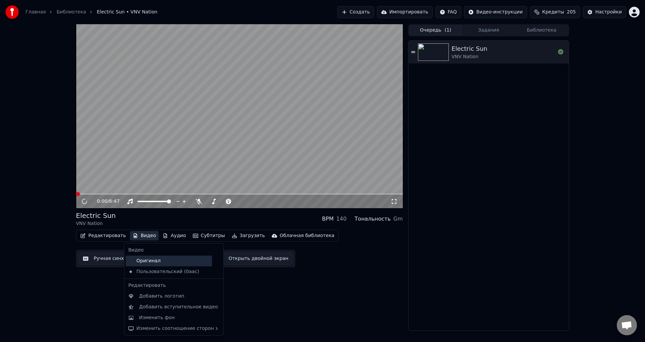
click at [146, 262] on div "Оригинал" at bounding box center [169, 260] width 86 height 11
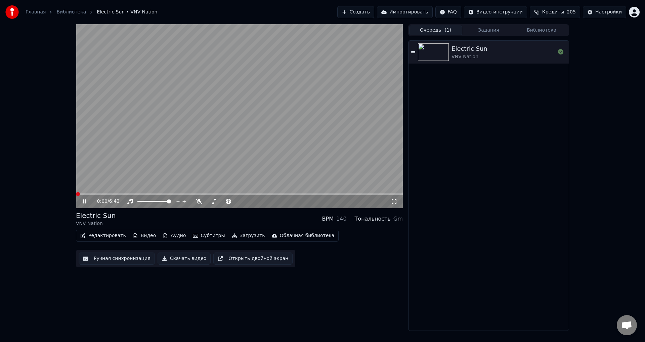
click at [76, 192] on span at bounding box center [78, 194] width 4 height 4
click at [76, 195] on span at bounding box center [78, 194] width 4 height 4
click at [82, 200] on icon at bounding box center [89, 201] width 16 height 5
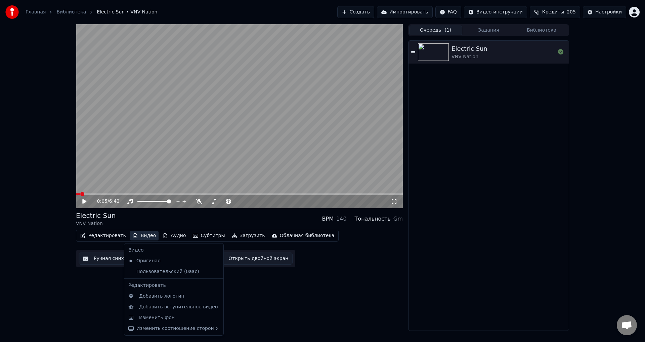
click at [144, 236] on button "Видео" at bounding box center [144, 235] width 29 height 9
click at [147, 271] on div "Пользовательский (0aac)" at bounding box center [169, 271] width 86 height 11
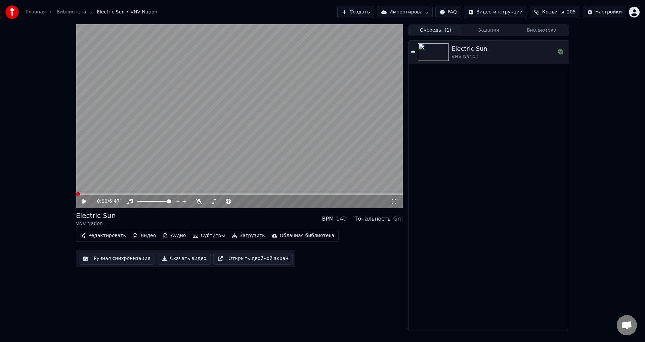
click at [84, 201] on icon at bounding box center [84, 201] width 4 height 5
click at [76, 192] on span at bounding box center [78, 194] width 4 height 4
click at [83, 203] on icon at bounding box center [84, 201] width 3 height 4
click at [143, 236] on button "Видео" at bounding box center [144, 235] width 29 height 9
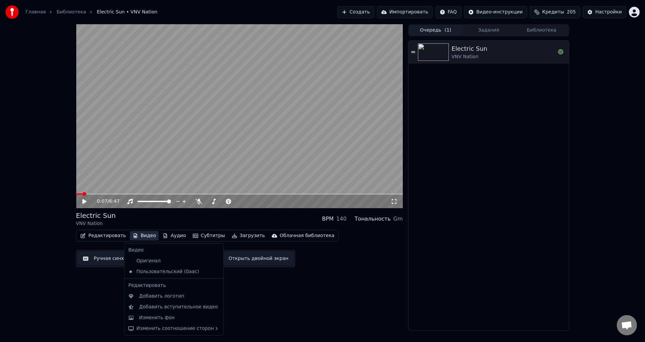
click at [319, 303] on div "0:07 / 6:47 Electric Sun VNV Nation BPM 140 Тональность Gm Редактировать Видео …" at bounding box center [239, 177] width 327 height 307
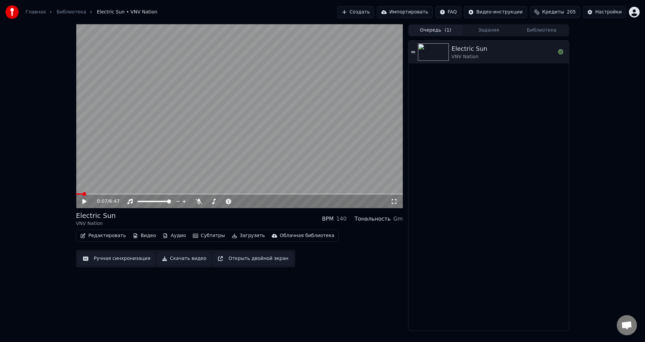
click at [142, 235] on button "Видео" at bounding box center [144, 235] width 29 height 9
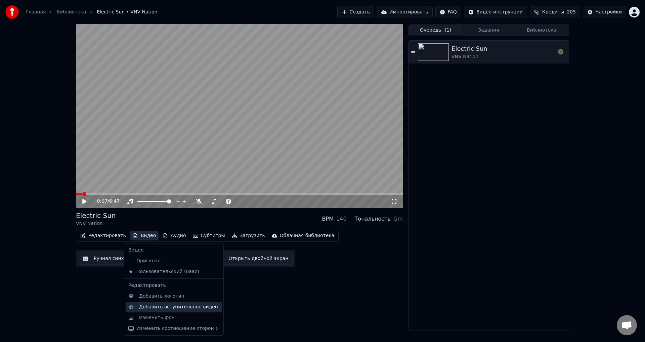
click at [165, 310] on div "Добавить вступительное видео" at bounding box center [178, 307] width 79 height 7
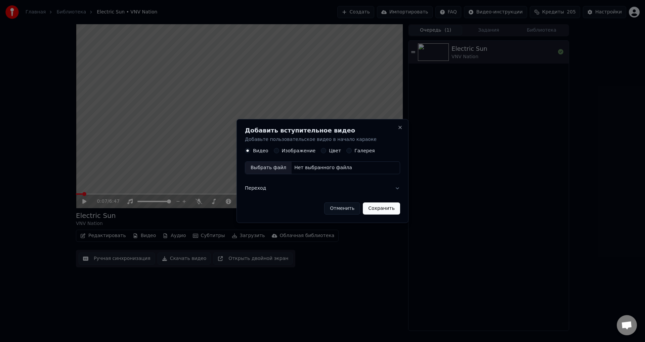
click at [318, 168] on div "Нет выбранного файла" at bounding box center [323, 168] width 63 height 7
click at [384, 210] on button "Сохранить" at bounding box center [384, 208] width 37 height 12
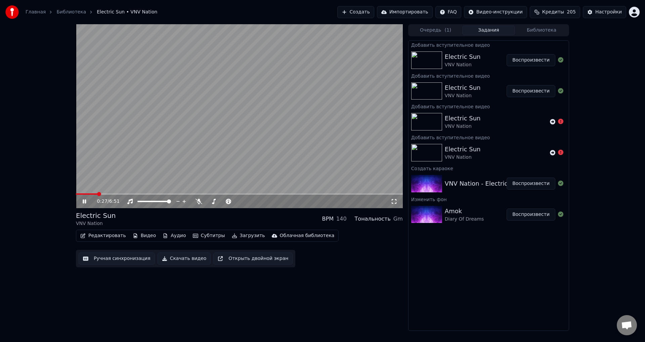
click at [84, 201] on icon at bounding box center [89, 201] width 16 height 5
click at [76, 192] on span at bounding box center [78, 194] width 4 height 4
click at [85, 200] on icon at bounding box center [84, 201] width 4 height 5
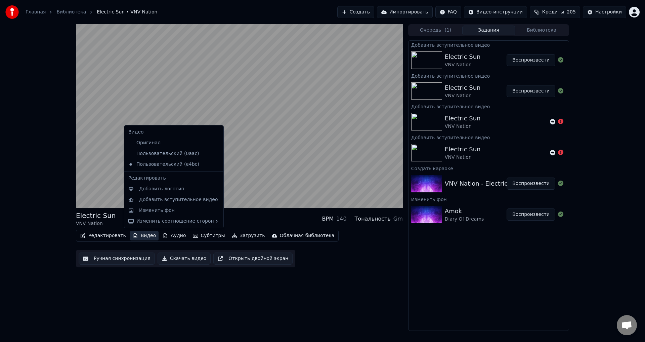
click at [143, 236] on button "Видео" at bounding box center [144, 235] width 29 height 9
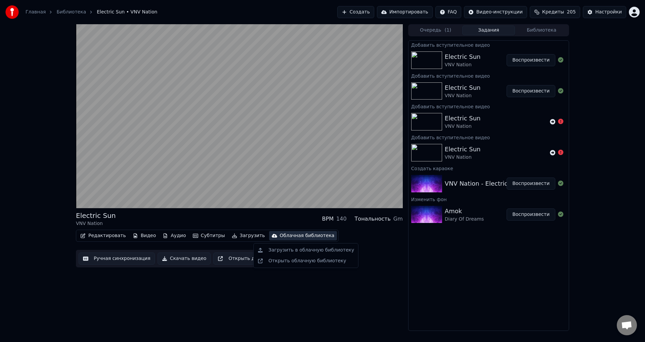
click at [352, 301] on div "Electric Sun VNV Nation BPM 140 Тональность Gm Редактировать Видео Аудио Субтит…" at bounding box center [239, 177] width 327 height 307
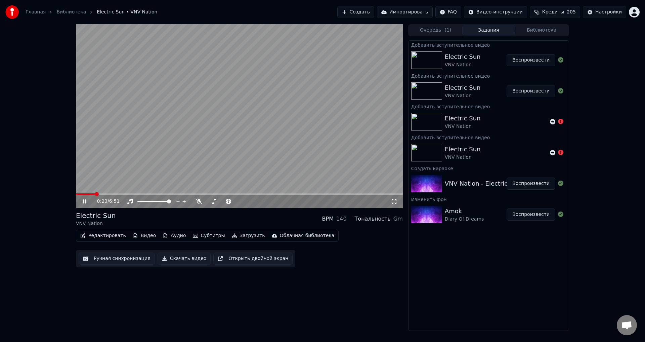
click at [85, 202] on icon at bounding box center [84, 201] width 3 height 4
click at [140, 236] on button "Видео" at bounding box center [144, 235] width 29 height 9
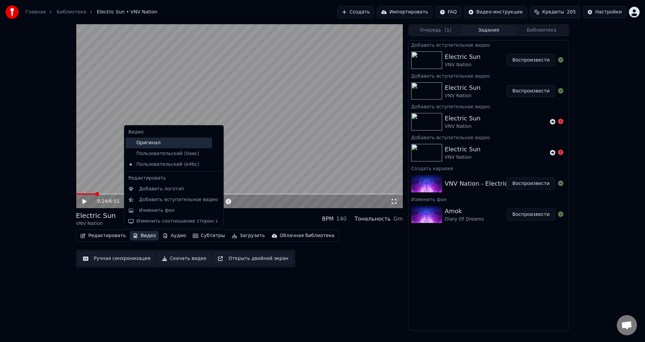
click at [152, 142] on div "Оригинал" at bounding box center [169, 142] width 86 height 11
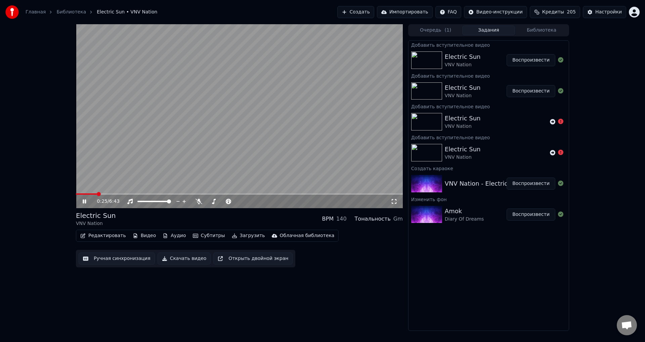
click at [86, 201] on icon at bounding box center [84, 201] width 3 height 4
click at [76, 192] on span at bounding box center [78, 194] width 4 height 4
click at [143, 238] on button "Видео" at bounding box center [144, 235] width 29 height 9
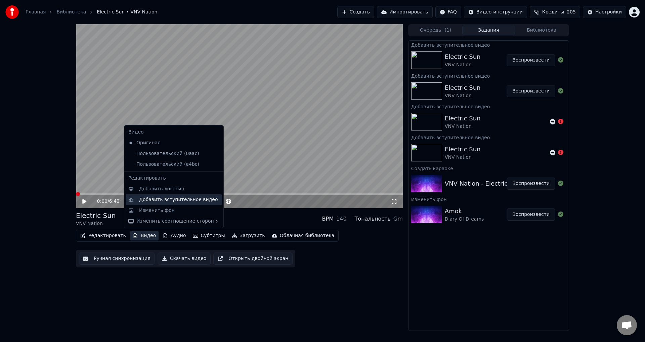
click at [180, 201] on div "Добавить вступительное видео" at bounding box center [178, 199] width 79 height 7
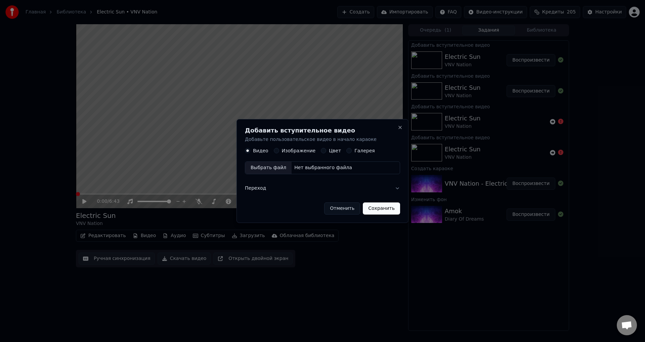
click at [321, 168] on div "Нет выбранного файла" at bounding box center [323, 168] width 63 height 7
click at [399, 188] on button "Переход" at bounding box center [322, 188] width 161 height 17
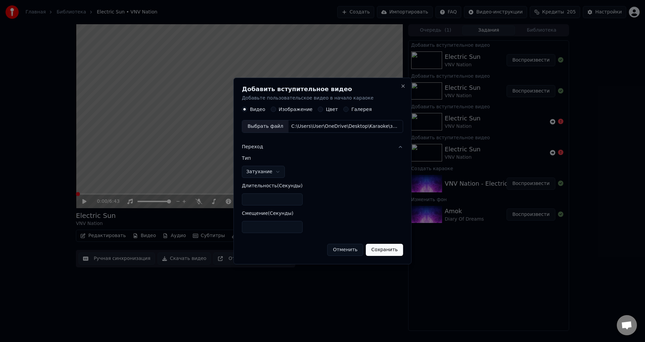
click at [383, 252] on button "Сохранить" at bounding box center [384, 250] width 37 height 12
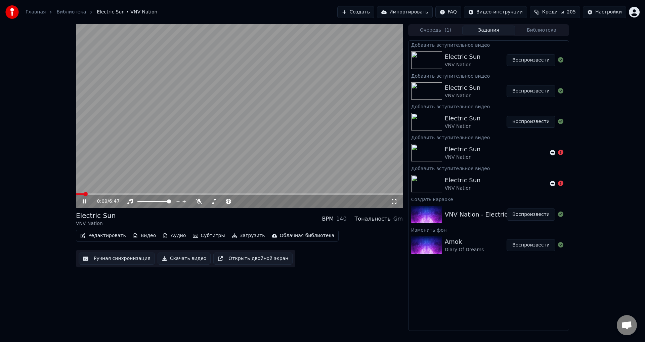
click at [84, 202] on icon at bounding box center [89, 201] width 16 height 5
click at [142, 237] on button "Видео" at bounding box center [144, 235] width 29 height 9
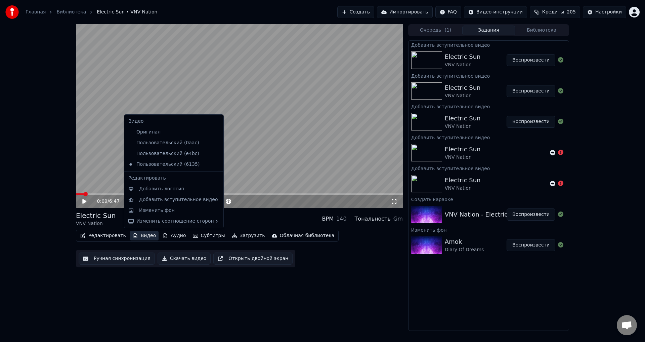
click at [142, 236] on button "Видео" at bounding box center [144, 235] width 29 height 9
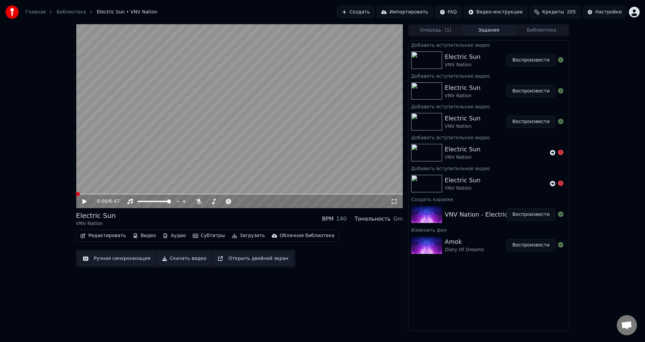
click at [76, 192] on span at bounding box center [78, 194] width 4 height 4
click at [84, 201] on icon at bounding box center [84, 201] width 4 height 5
click at [320, 194] on span at bounding box center [239, 193] width 327 height 1
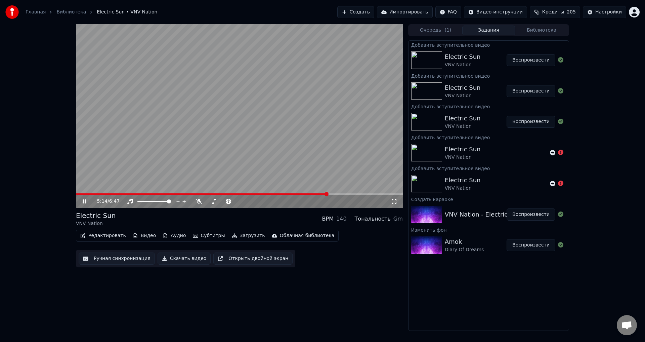
click at [328, 193] on span at bounding box center [327, 194] width 4 height 4
click at [319, 192] on span at bounding box center [319, 194] width 4 height 4
click at [308, 194] on span at bounding box center [198, 193] width 244 height 1
click at [299, 193] on video at bounding box center [239, 116] width 327 height 184
click at [300, 195] on span at bounding box center [188, 193] width 225 height 1
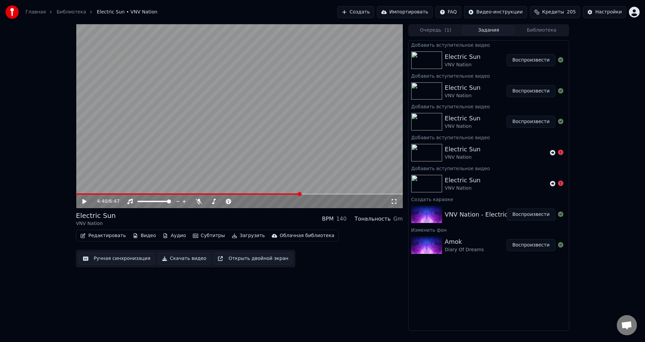
click at [81, 203] on div "4:40 / 6:47" at bounding box center [240, 201] width 322 height 7
click at [83, 201] on icon at bounding box center [84, 201] width 4 height 5
click at [84, 201] on icon at bounding box center [84, 201] width 3 height 4
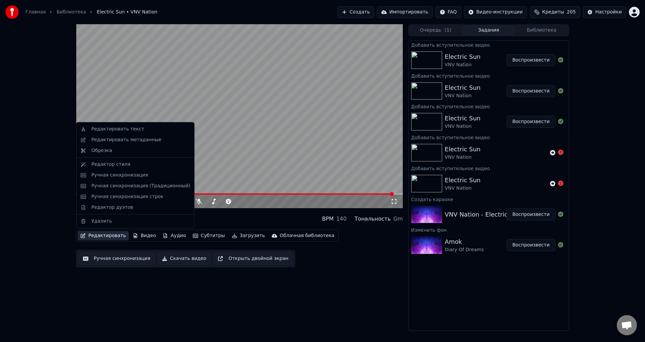
click at [104, 235] on button "Редактировать" at bounding box center [103, 235] width 51 height 9
click at [133, 175] on div "Ручная синхронизация" at bounding box center [119, 175] width 57 height 7
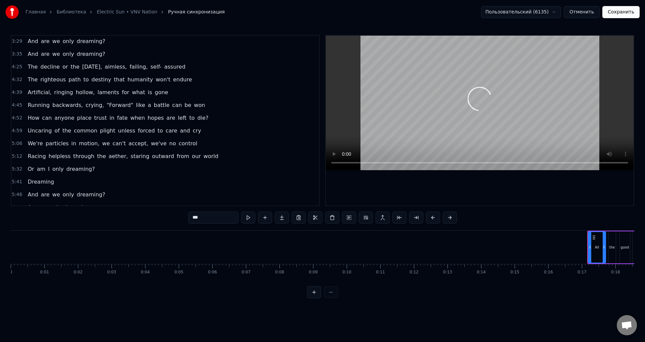
scroll to position [341, 0]
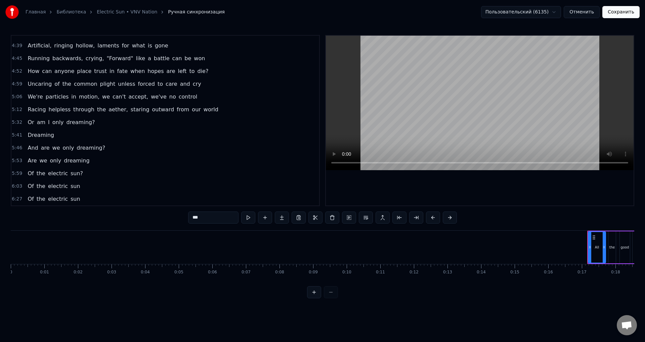
click at [70, 188] on span "sun" at bounding box center [75, 186] width 11 height 8
click at [15, 184] on span "6:03" at bounding box center [17, 186] width 10 height 7
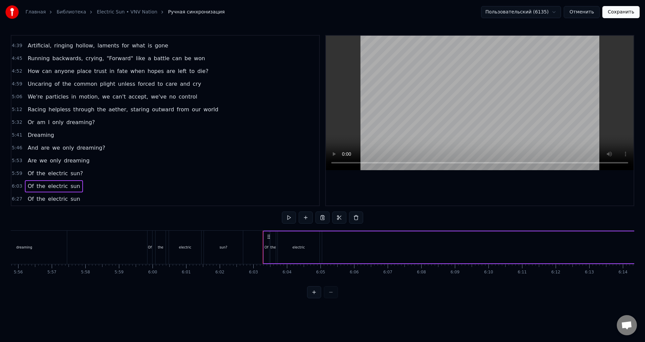
scroll to position [0, 12179]
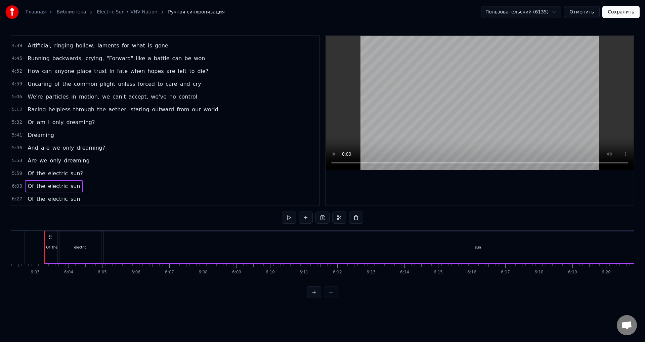
click at [70, 187] on span "sun" at bounding box center [75, 186] width 11 height 8
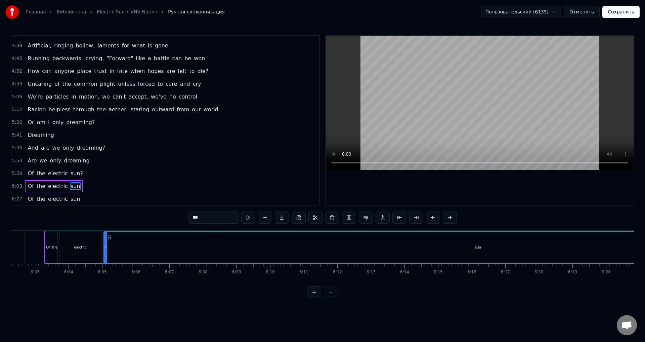
click at [330, 298] on div at bounding box center [322, 292] width 31 height 12
click at [329, 298] on div at bounding box center [322, 292] width 31 height 12
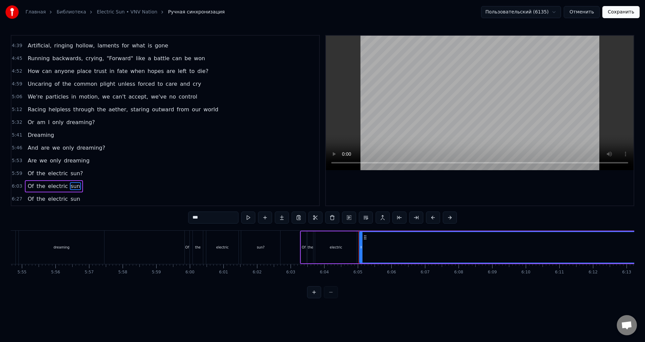
scroll to position [0, 11998]
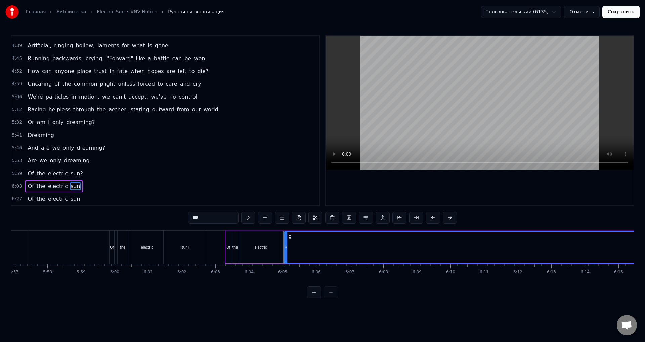
click at [366, 217] on button at bounding box center [366, 217] width 14 height 12
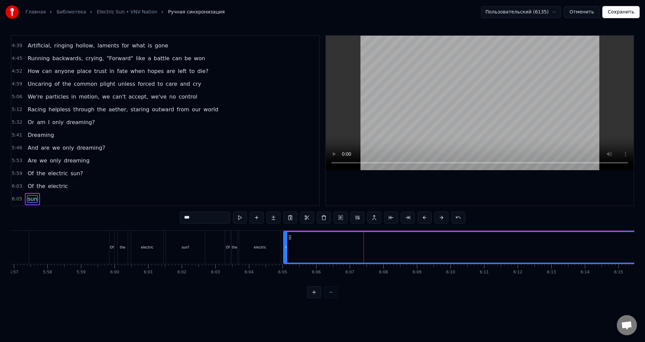
scroll to position [354, 0]
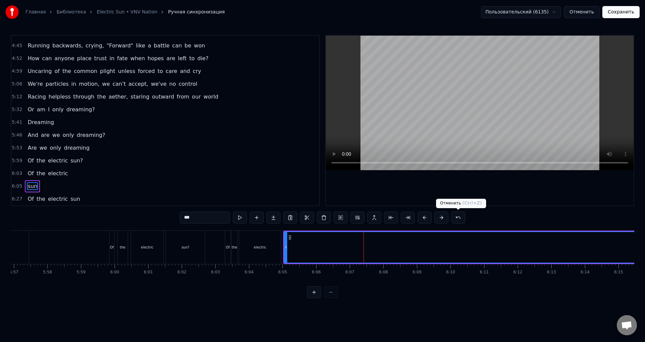
click at [460, 220] on button at bounding box center [458, 217] width 14 height 12
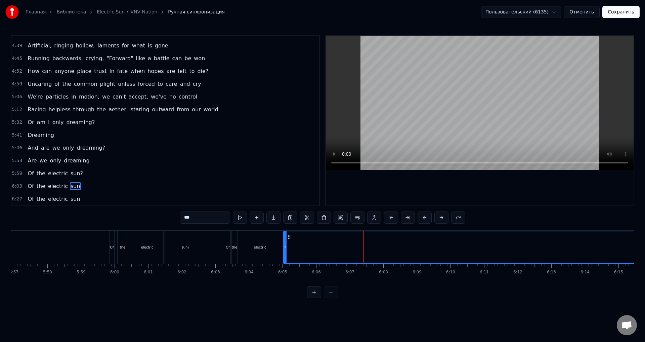
click at [285, 247] on icon at bounding box center [285, 246] width 3 height 5
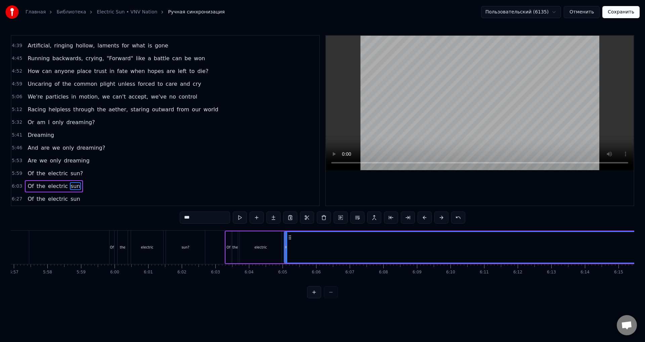
click at [285, 247] on div at bounding box center [285, 247] width 0 height 33
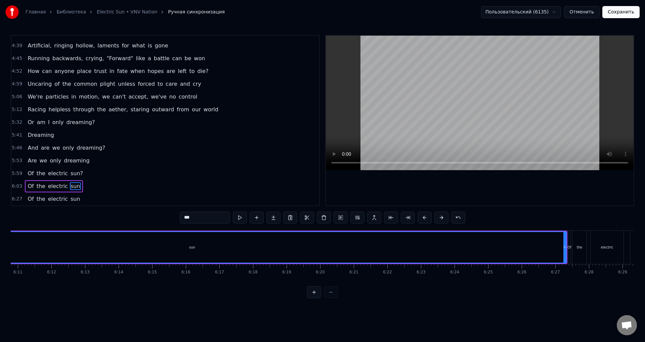
scroll to position [0, 12457]
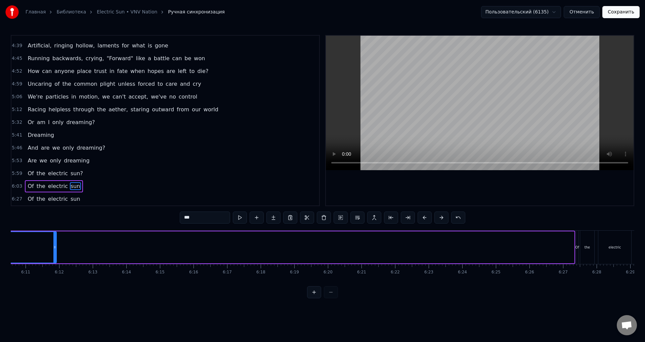
drag, startPoint x: 573, startPoint y: 251, endPoint x: 55, endPoint y: 246, distance: 518.0
click at [55, 246] on div at bounding box center [54, 247] width 3 height 31
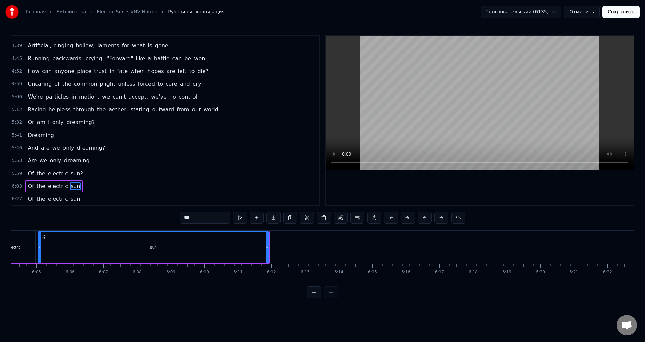
scroll to position [0, 12242]
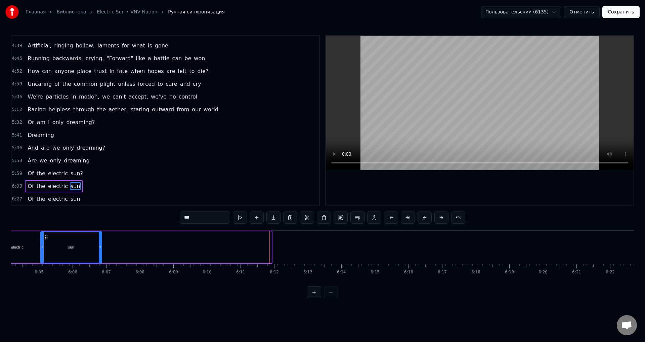
drag, startPoint x: 271, startPoint y: 247, endPoint x: 101, endPoint y: 241, distance: 170.2
click at [100, 241] on div at bounding box center [100, 247] width 3 height 31
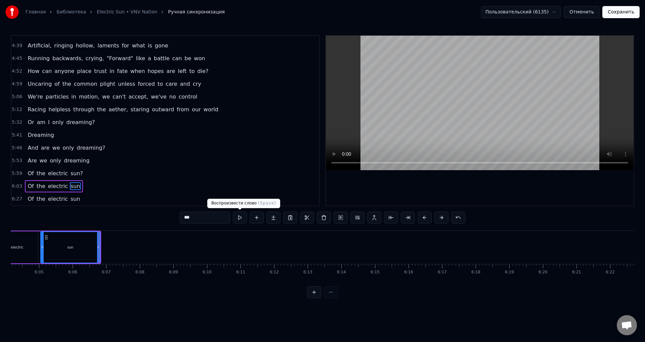
click at [237, 217] on button at bounding box center [240, 217] width 14 height 12
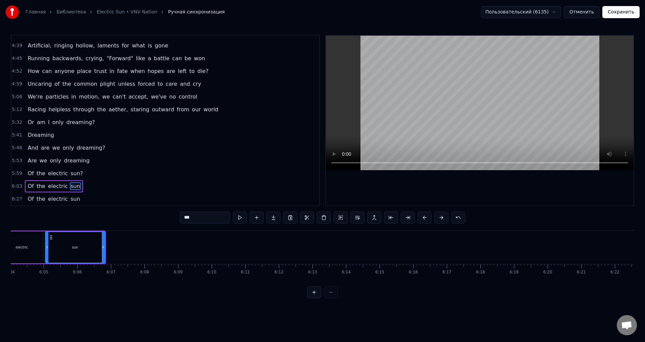
scroll to position [0, 12088]
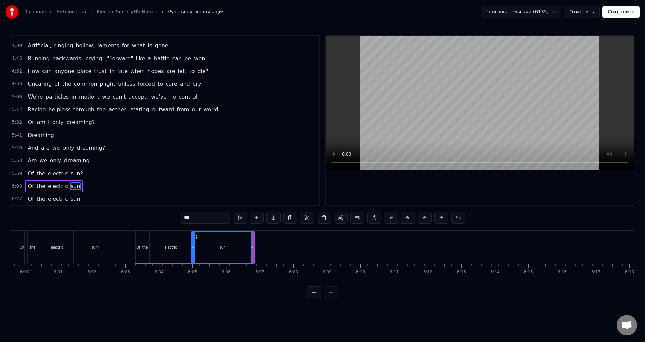
click at [193, 251] on div at bounding box center [193, 247] width 3 height 31
click at [238, 218] on button at bounding box center [240, 217] width 14 height 12
click at [54, 185] on span "electric" at bounding box center [57, 186] width 21 height 8
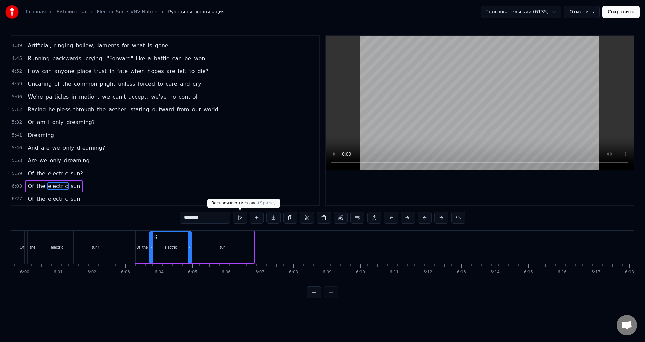
click at [239, 217] on button at bounding box center [240, 217] width 14 height 12
click at [145, 252] on div "the" at bounding box center [145, 247] width 5 height 32
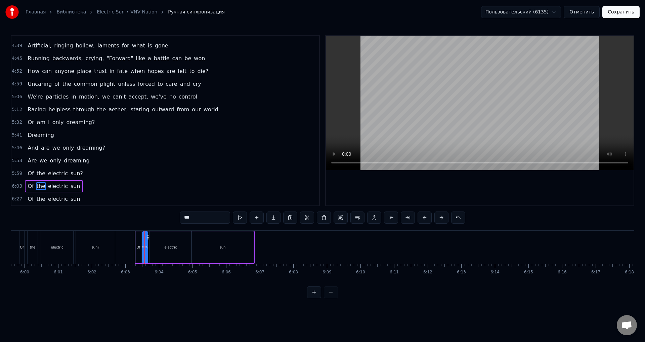
click at [187, 249] on div "electric" at bounding box center [171, 247] width 42 height 32
click at [219, 249] on div "sun" at bounding box center [223, 247] width 62 height 32
type input "***"
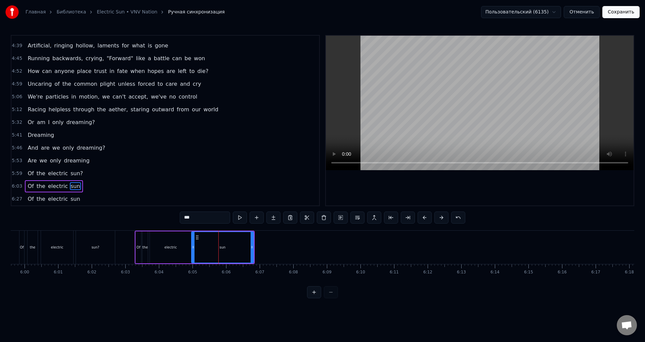
click at [198, 237] on circle at bounding box center [198, 237] width 0 height 0
click at [197, 237] on icon at bounding box center [197, 237] width 5 height 5
click at [275, 217] on button at bounding box center [274, 217] width 14 height 12
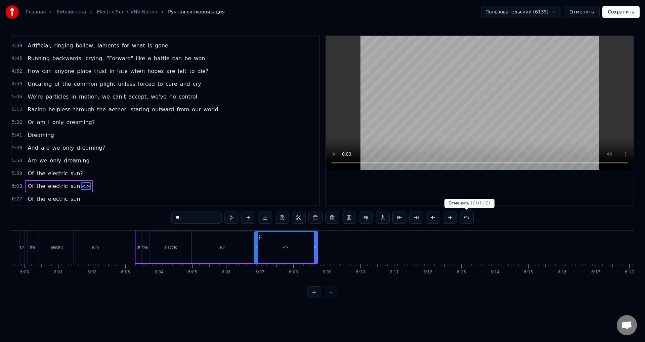
click at [465, 217] on button at bounding box center [467, 217] width 14 height 12
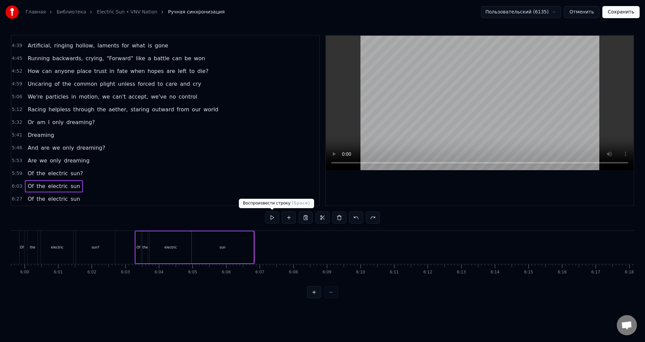
click at [275, 216] on button at bounding box center [272, 217] width 14 height 12
click at [559, 12] on html "Главная Библиотека Electric Sun • VNV Nation Ручная синхронизация Пользовательс…" at bounding box center [322, 154] width 645 height 309
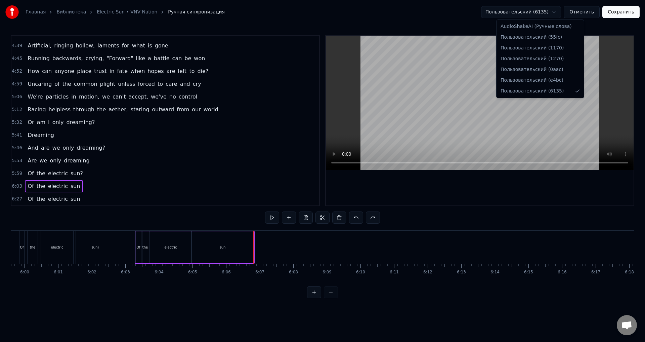
click at [559, 12] on html "Главная Библиотека Electric Sun • VNV Nation Ручная синхронизация Пользовательс…" at bounding box center [322, 154] width 645 height 309
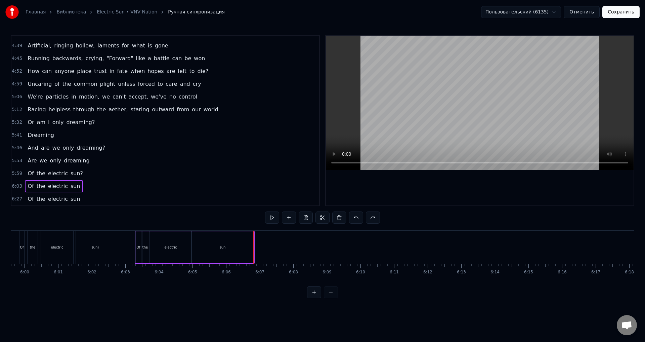
click at [622, 12] on button "Сохранить" at bounding box center [621, 12] width 37 height 12
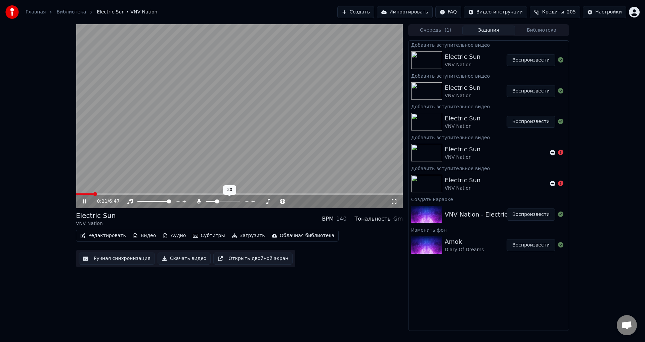
click at [216, 199] on span at bounding box center [217, 201] width 4 height 4
click at [215, 202] on span at bounding box center [216, 201] width 4 height 4
click at [212, 202] on span at bounding box center [213, 201] width 4 height 4
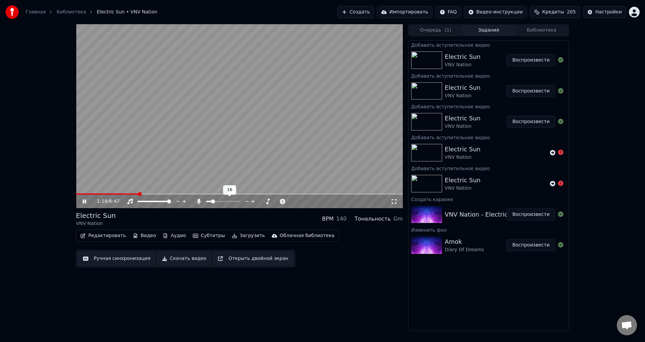
click at [248, 202] on icon at bounding box center [247, 201] width 6 height 7
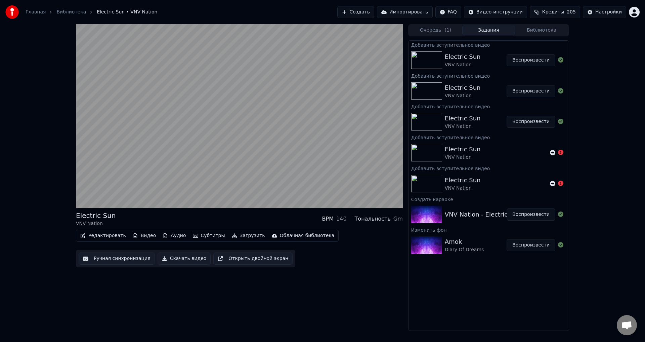
click at [180, 256] on button "Скачать видео" at bounding box center [184, 258] width 53 height 12
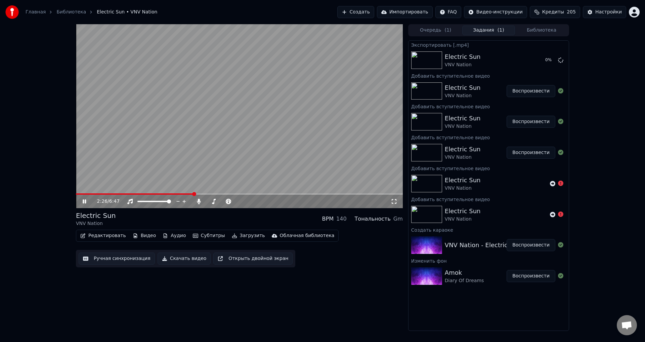
click at [85, 201] on icon at bounding box center [84, 201] width 3 height 4
click at [371, 14] on button "Создать" at bounding box center [356, 12] width 37 height 12
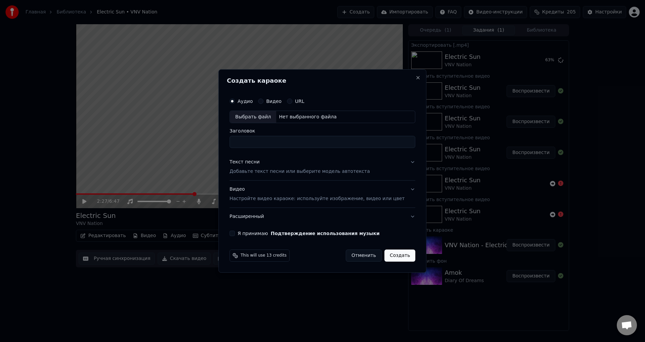
click at [264, 101] on button "Видео" at bounding box center [260, 100] width 5 height 5
click at [250, 102] on label "Аудио" at bounding box center [245, 101] width 15 height 5
click at [235, 102] on button "Аудио" at bounding box center [232, 100] width 5 height 5
click at [264, 117] on div "Выбрать файл" at bounding box center [253, 117] width 46 height 12
click at [416, 78] on button "Close" at bounding box center [418, 77] width 5 height 5
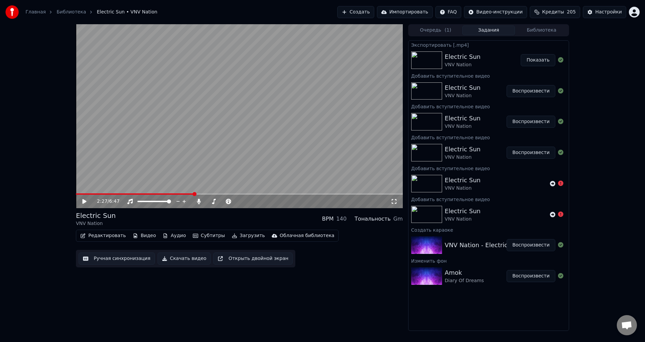
click at [544, 60] on button "Показать" at bounding box center [538, 60] width 35 height 12
click at [545, 30] on button "Библиотека" at bounding box center [541, 31] width 53 height 10
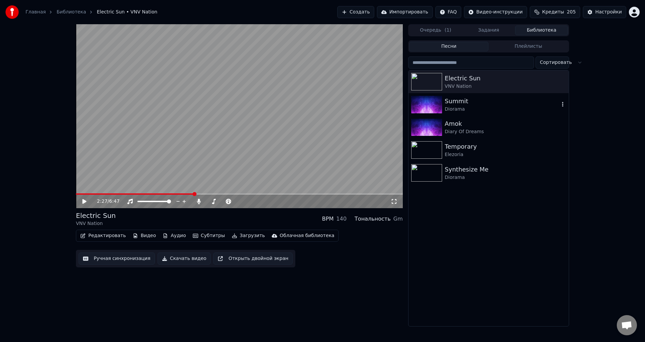
click at [487, 110] on div "Diorama" at bounding box center [502, 109] width 115 height 7
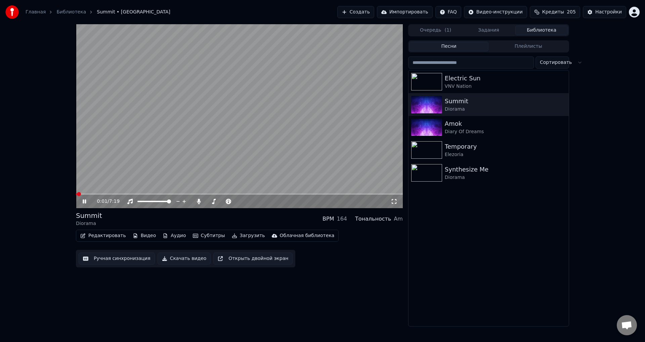
click at [85, 202] on icon at bounding box center [89, 201] width 16 height 5
click at [142, 236] on button "Видео" at bounding box center [144, 235] width 29 height 9
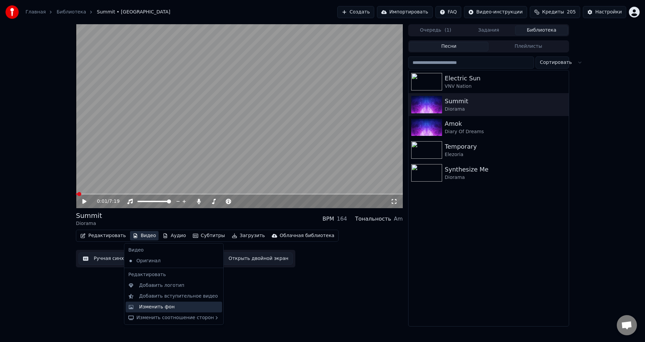
click at [149, 305] on div "Изменить фон" at bounding box center [157, 307] width 36 height 7
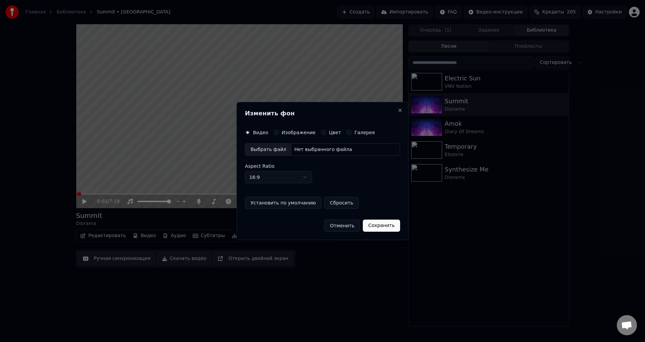
drag, startPoint x: 342, startPoint y: 227, endPoint x: 338, endPoint y: 230, distance: 5.0
click at [342, 227] on button "Отменить" at bounding box center [342, 226] width 36 height 12
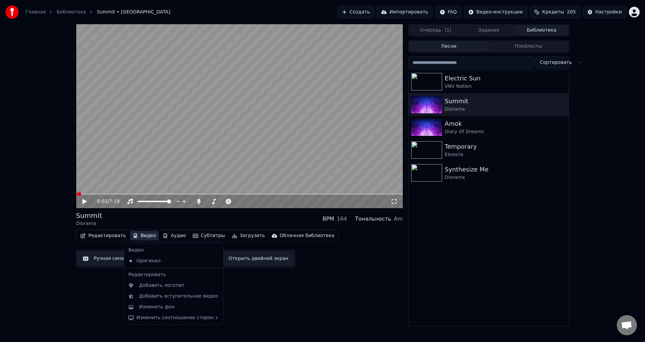
click at [138, 236] on button "Видео" at bounding box center [144, 235] width 29 height 9
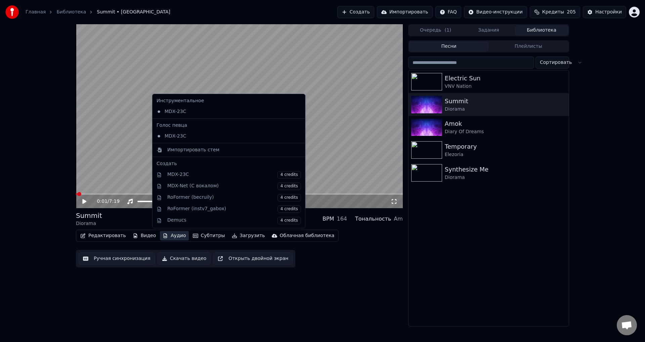
click at [366, 302] on div "0:01 / 7:19 Summit Diorama BPM 164 Тональность Am Редактировать Видео Аудио Суб…" at bounding box center [239, 175] width 327 height 302
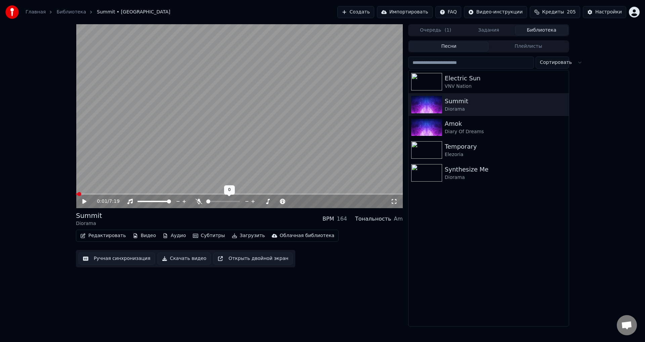
click at [206, 199] on span at bounding box center [208, 201] width 4 height 4
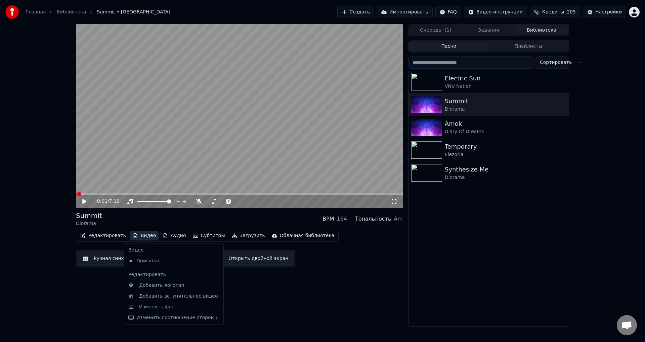
click at [139, 237] on button "Видео" at bounding box center [144, 235] width 29 height 9
click at [166, 307] on div "Изменить фон" at bounding box center [157, 307] width 36 height 7
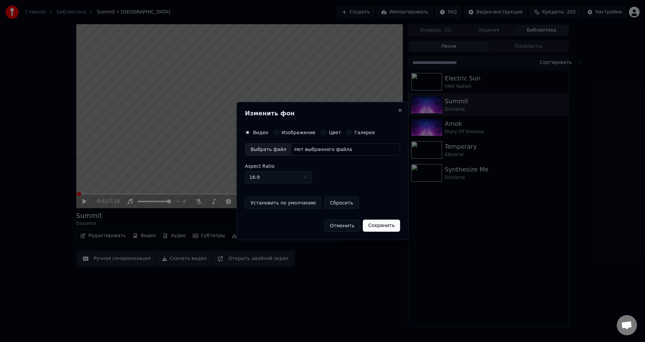
click at [310, 147] on div "Нет выбранного файла" at bounding box center [323, 149] width 63 height 7
click at [386, 226] on button "Сохранить" at bounding box center [384, 226] width 37 height 12
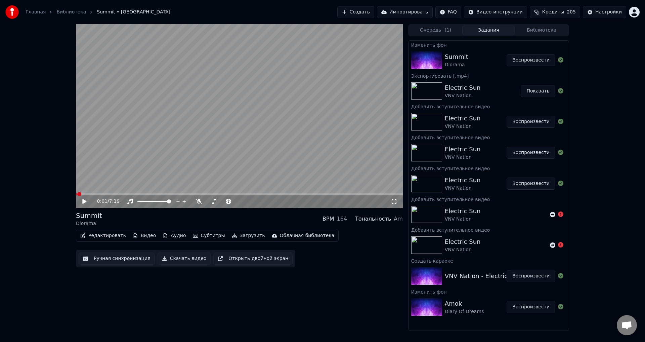
click at [534, 62] on button "Воспроизвести" at bounding box center [531, 60] width 49 height 12
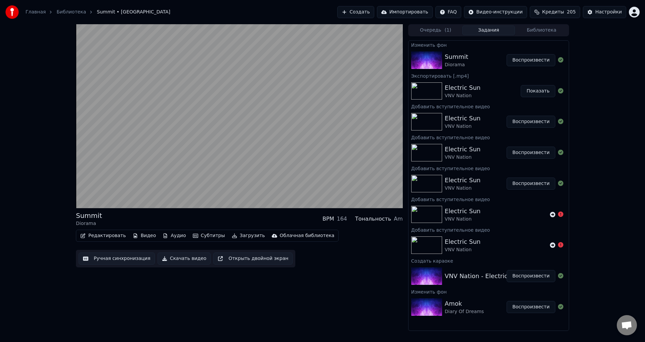
click at [299, 307] on div "Summit Diorama BPM 164 Тональность Am Редактировать Видео Аудио Субтитры Загруз…" at bounding box center [239, 177] width 327 height 307
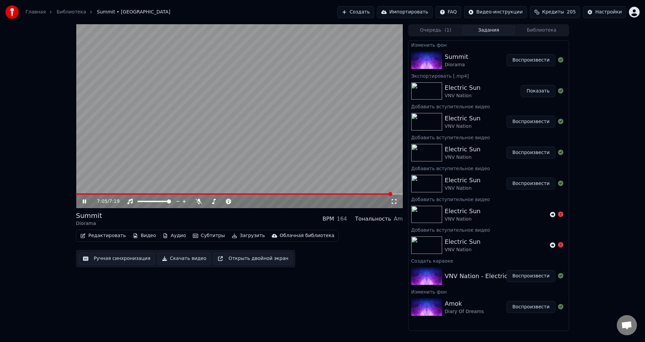
click at [200, 311] on div "7:05 / 7:19 Summit Diorama BPM 164 Тональность Am Редактировать Видео Аудио Суб…" at bounding box center [239, 177] width 327 height 307
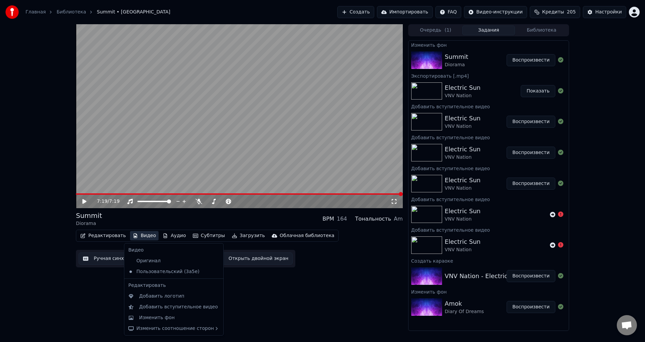
click at [143, 236] on button "Видео" at bounding box center [144, 235] width 29 height 9
click at [178, 305] on div "Добавить вступительное видео" at bounding box center [178, 307] width 79 height 7
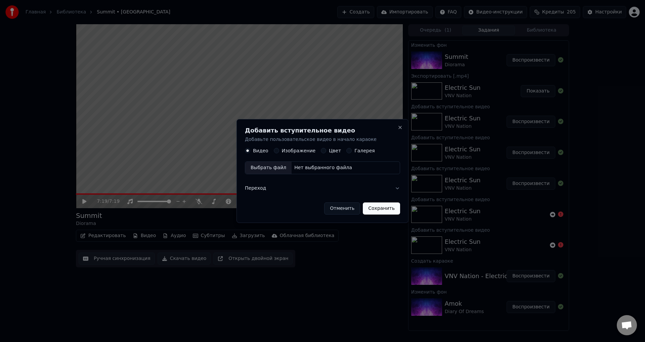
click at [277, 148] on div "Изображение" at bounding box center [295, 150] width 42 height 5
click at [275, 151] on button "Изображение" at bounding box center [276, 150] width 5 height 5
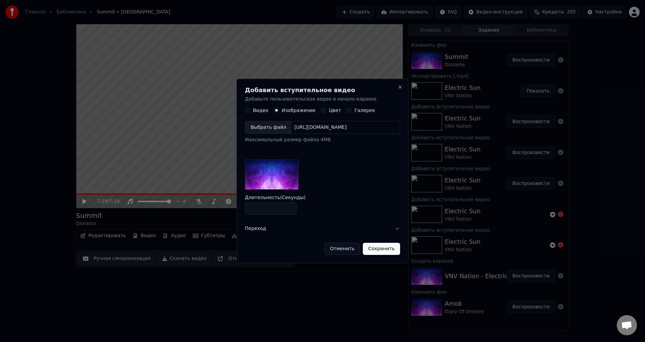
click at [341, 126] on div "[URL][DOMAIN_NAME]" at bounding box center [321, 127] width 58 height 7
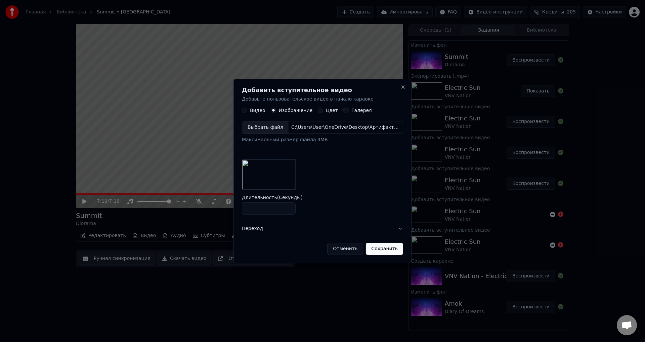
click at [267, 172] on img at bounding box center [269, 174] width 54 height 30
click at [343, 128] on div "C:\Users\User\OneDrive\Desktop\Артифактум\маркетинг\лого\1754832963093.jpg" at bounding box center [346, 127] width 114 height 7
click at [318, 127] on div "C:\Users\User\OneDrive\Desktop\Артифактум\маркетинг\лого\1754832963073.jpg" at bounding box center [346, 127] width 114 height 7
click at [319, 128] on div "C:\Users\User\OneDrive\Desktop\Артифактум\маркетинг\лого\1754832963043.jpg" at bounding box center [346, 127] width 114 height 7
click at [382, 248] on button "Сохранить" at bounding box center [384, 249] width 37 height 12
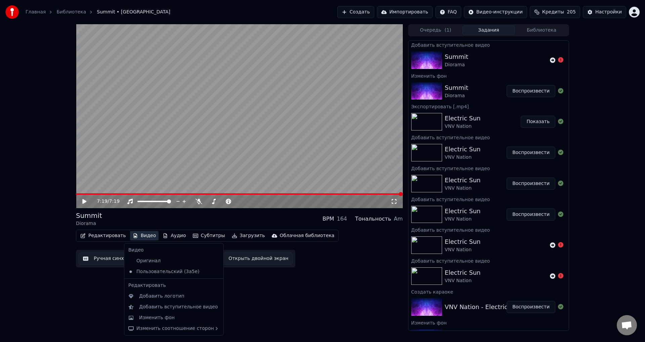
click at [144, 237] on button "Видео" at bounding box center [144, 235] width 29 height 9
click at [179, 306] on div "Добавить вступительное видео" at bounding box center [178, 307] width 79 height 7
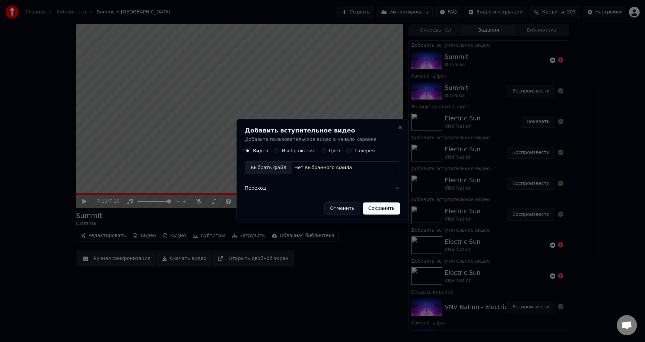
click at [300, 165] on div "Нет выбранного файла" at bounding box center [323, 168] width 63 height 7
click at [383, 207] on button "Сохранить" at bounding box center [384, 208] width 37 height 12
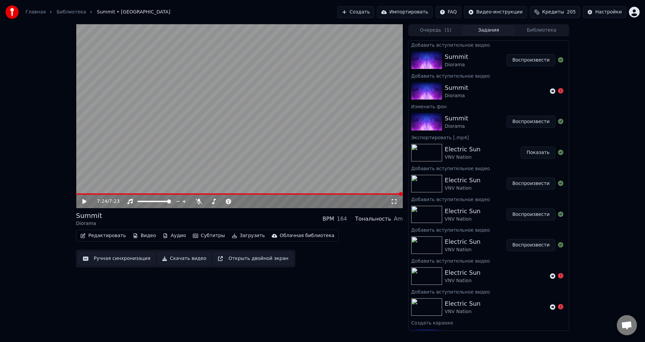
click at [532, 59] on button "Воспроизвести" at bounding box center [531, 60] width 49 height 12
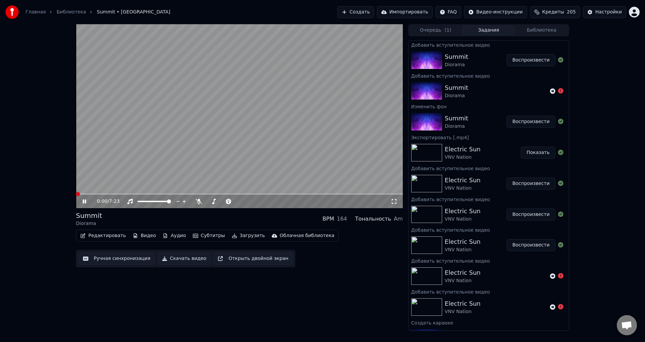
click at [76, 192] on span at bounding box center [78, 194] width 4 height 4
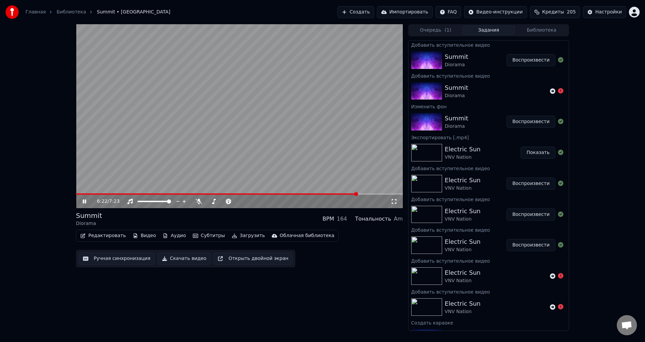
click at [85, 202] on icon at bounding box center [89, 201] width 16 height 5
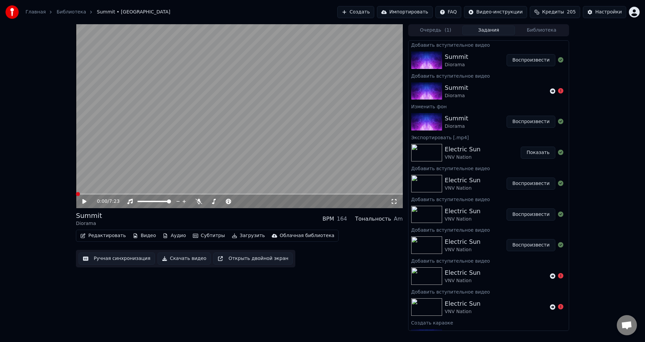
click at [76, 192] on span at bounding box center [78, 194] width 4 height 4
click at [86, 202] on icon at bounding box center [84, 201] width 4 height 5
click at [145, 236] on button "Видео" at bounding box center [144, 235] width 29 height 9
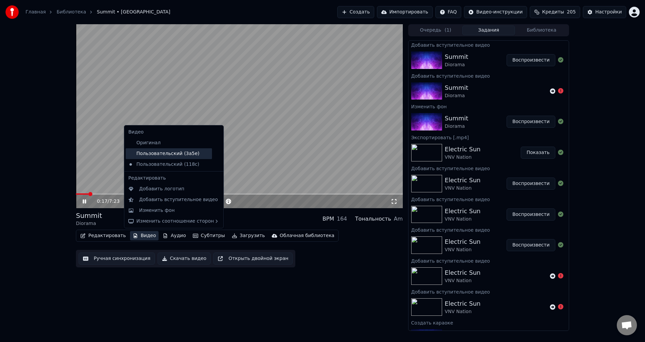
click at [155, 155] on div "Пользовательский (3a5e)" at bounding box center [169, 153] width 86 height 11
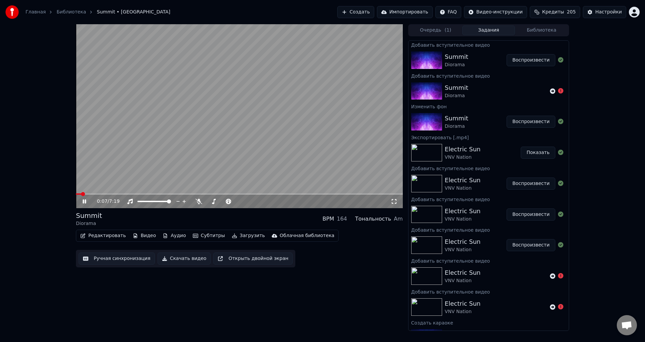
click at [81, 194] on span at bounding box center [83, 194] width 4 height 4
click at [76, 192] on span at bounding box center [78, 194] width 4 height 4
click at [84, 200] on icon at bounding box center [84, 201] width 3 height 4
click at [176, 258] on button "Скачать видео" at bounding box center [184, 258] width 53 height 12
